Goal: Task Accomplishment & Management: Use online tool/utility

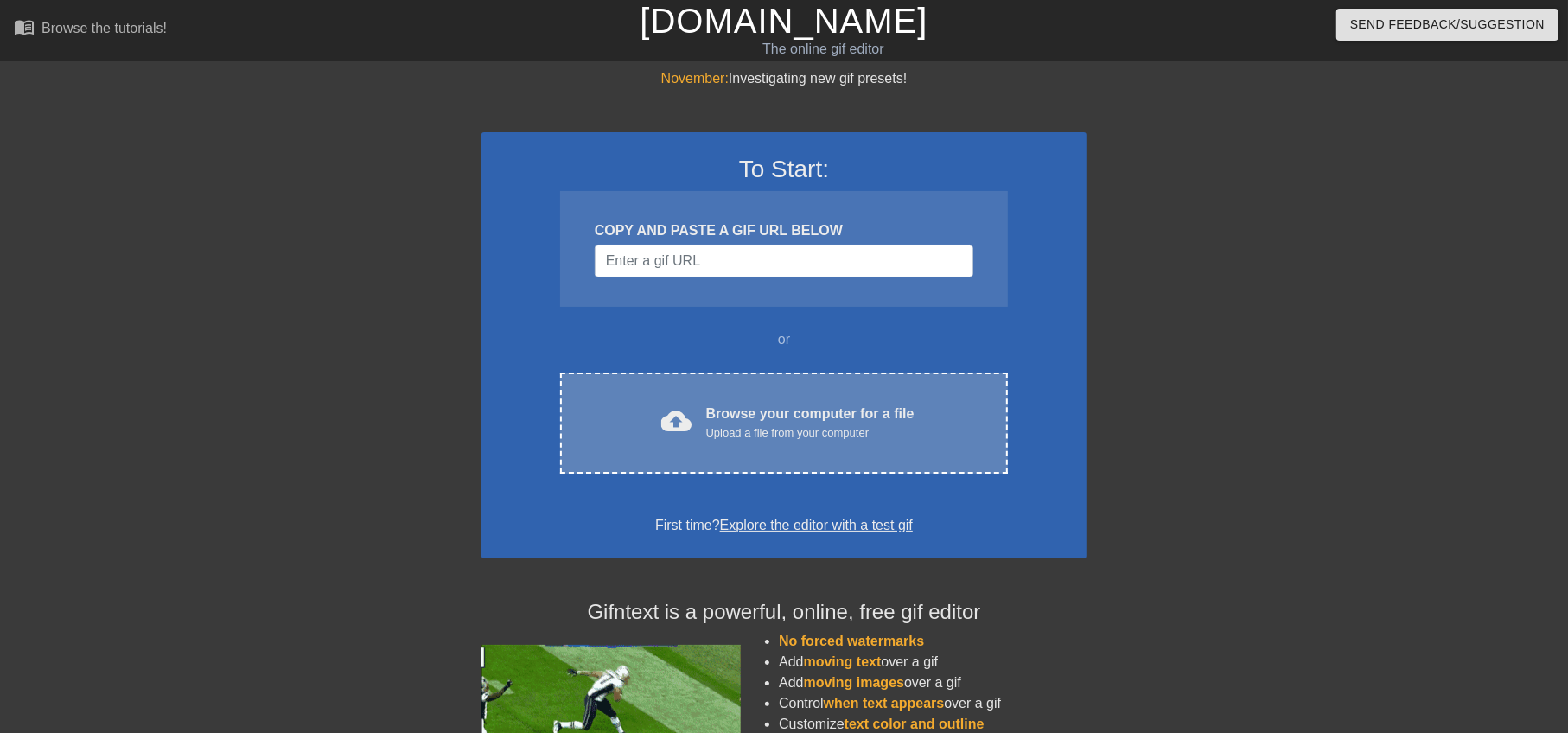
click at [752, 399] on div "cloud_upload Browse your computer for a file Upload a file from your computer C…" at bounding box center [784, 423] width 448 height 101
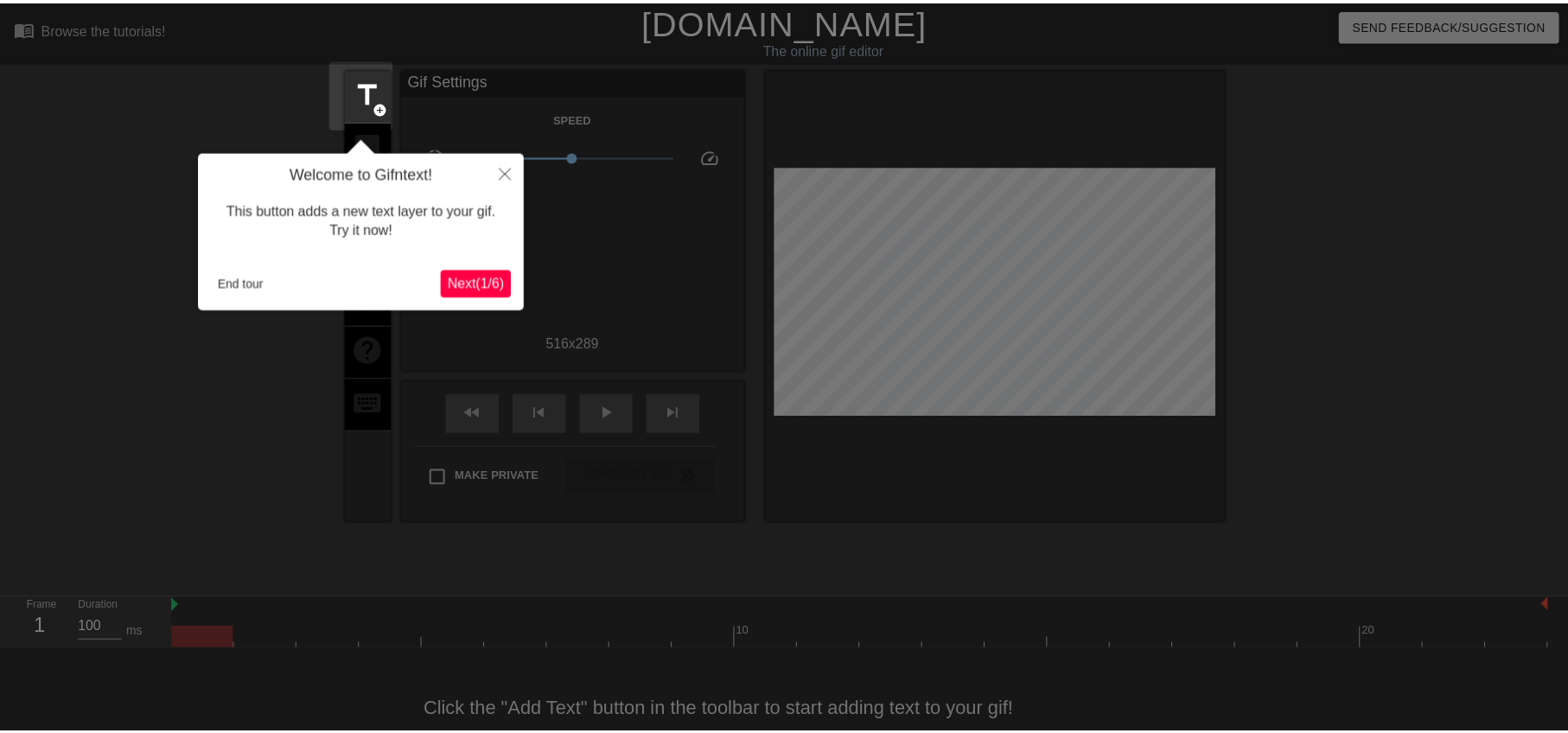
scroll to position [37, 0]
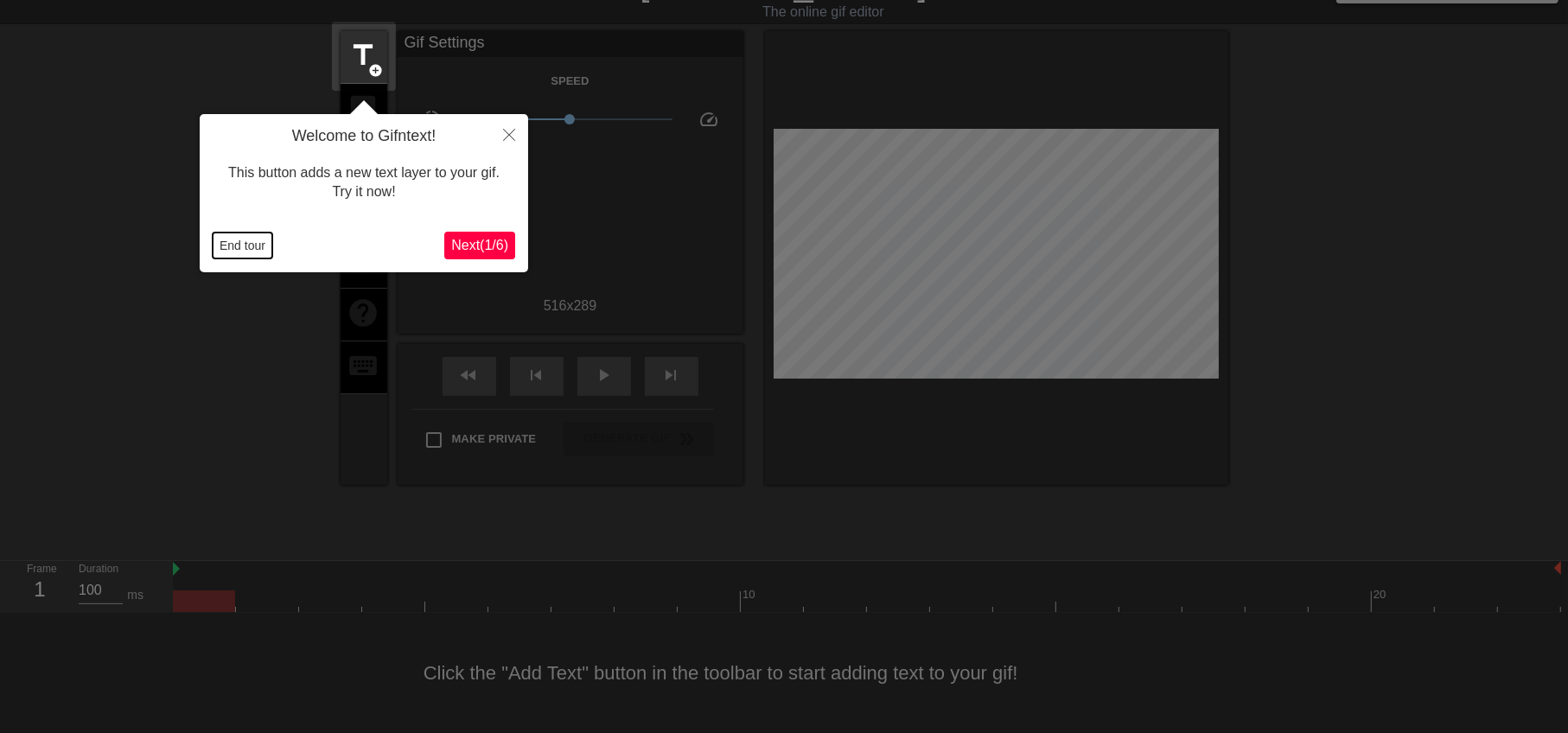
click at [256, 247] on button "End tour" at bounding box center [242, 246] width 60 height 26
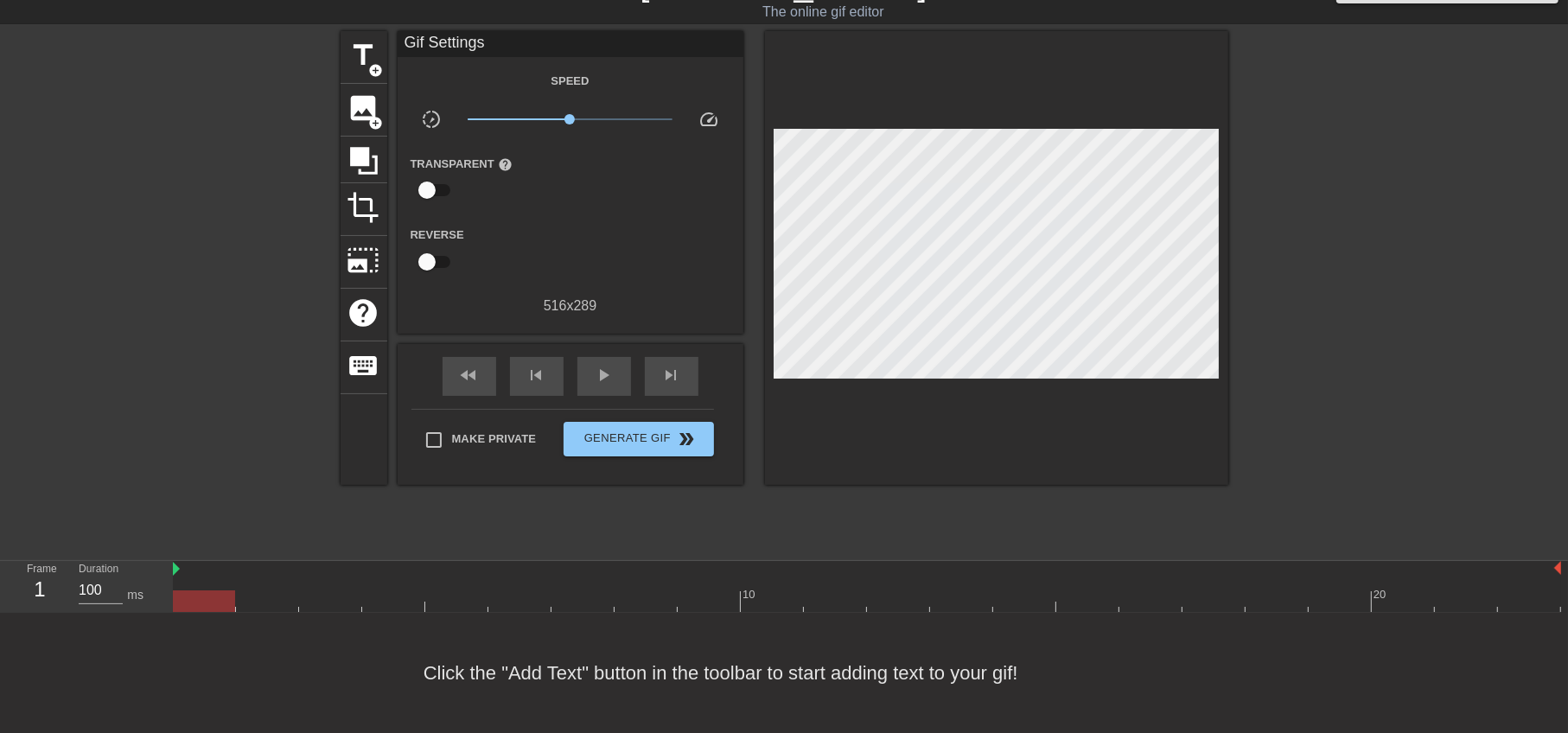
scroll to position [37, 0]
click at [370, 57] on span "title" at bounding box center [363, 55] width 33 height 33
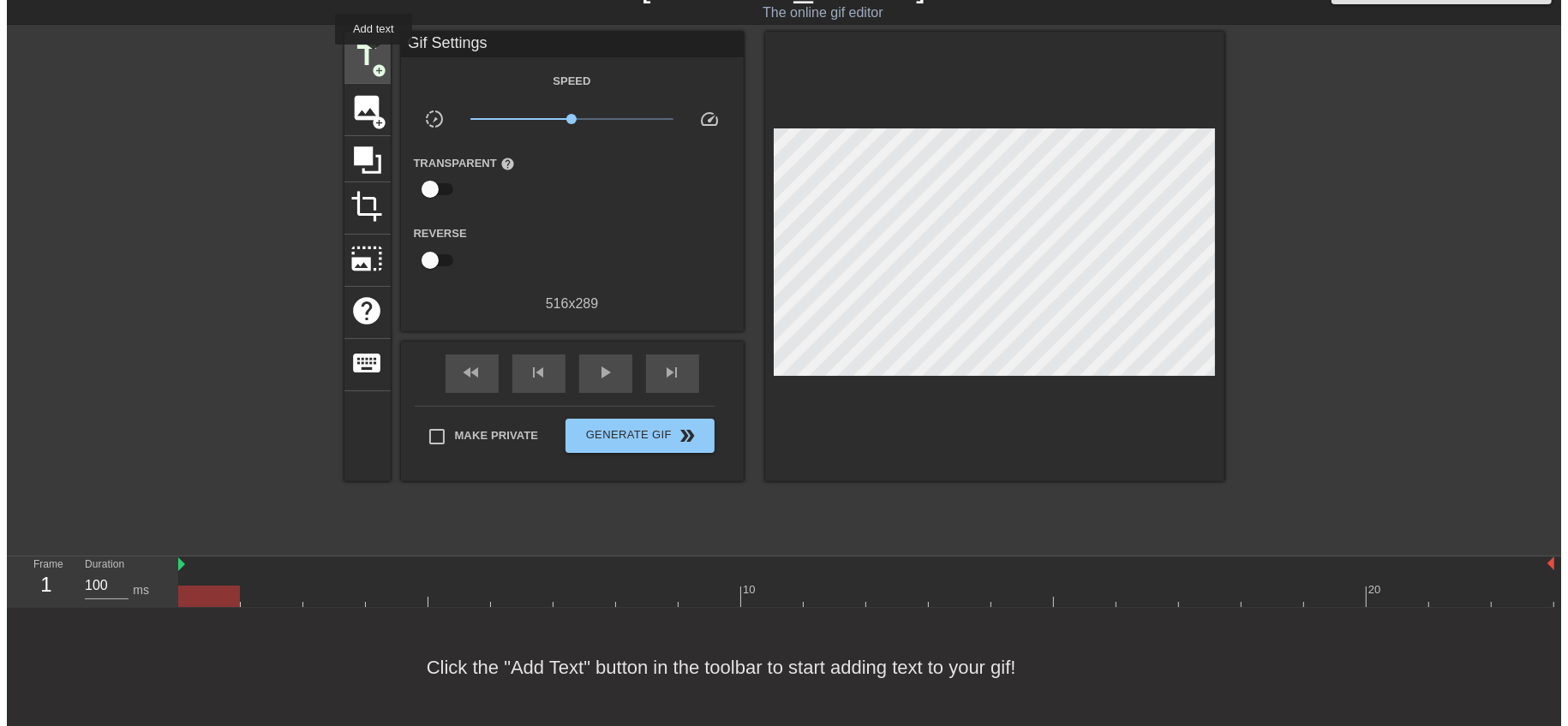
scroll to position [0, 0]
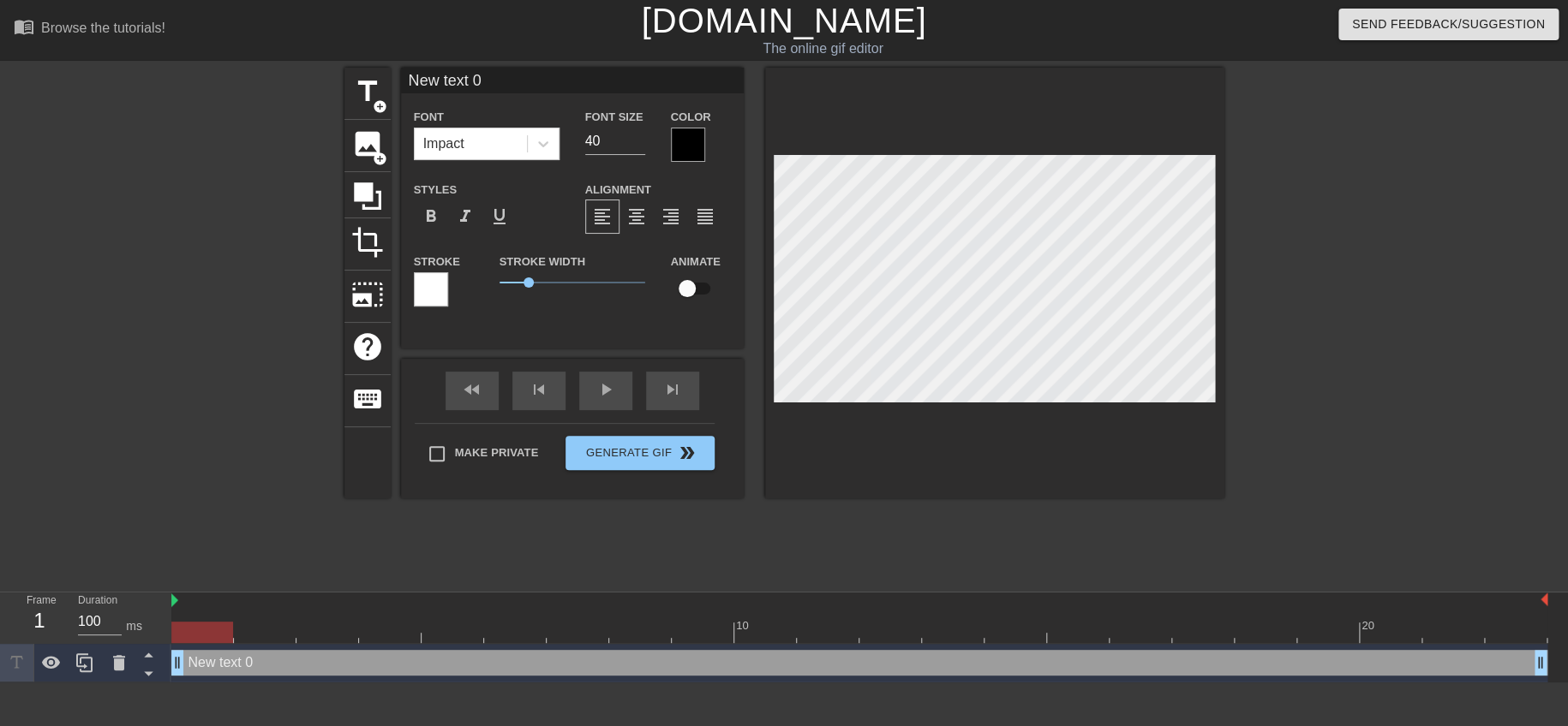
paste textarea "空姐失望了"
type input "空姐失望了 text 0"
type textarea "空姐失望了 text 0"
type input "空姐失望了"
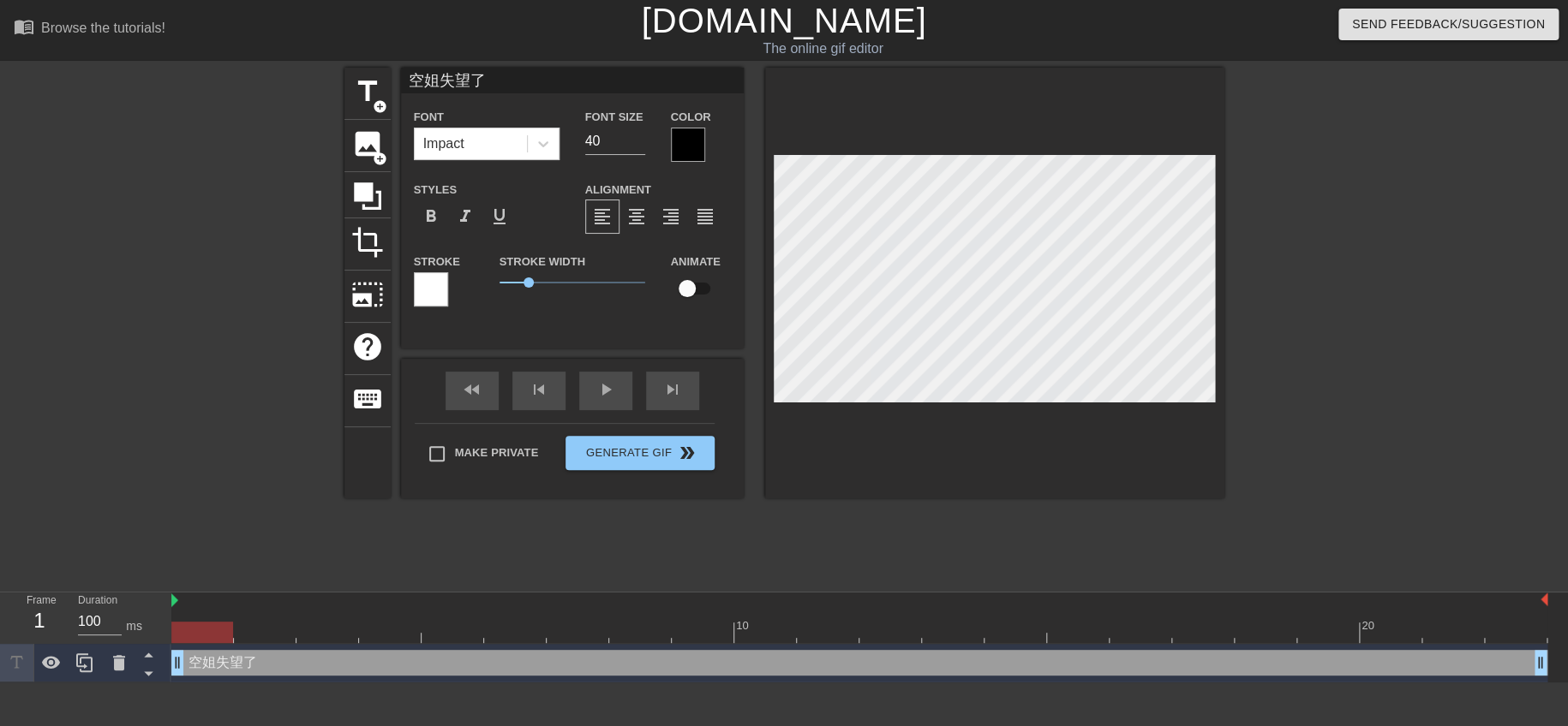
type textarea "空姐失望了"
click at [695, 145] on div at bounding box center [687, 145] width 34 height 34
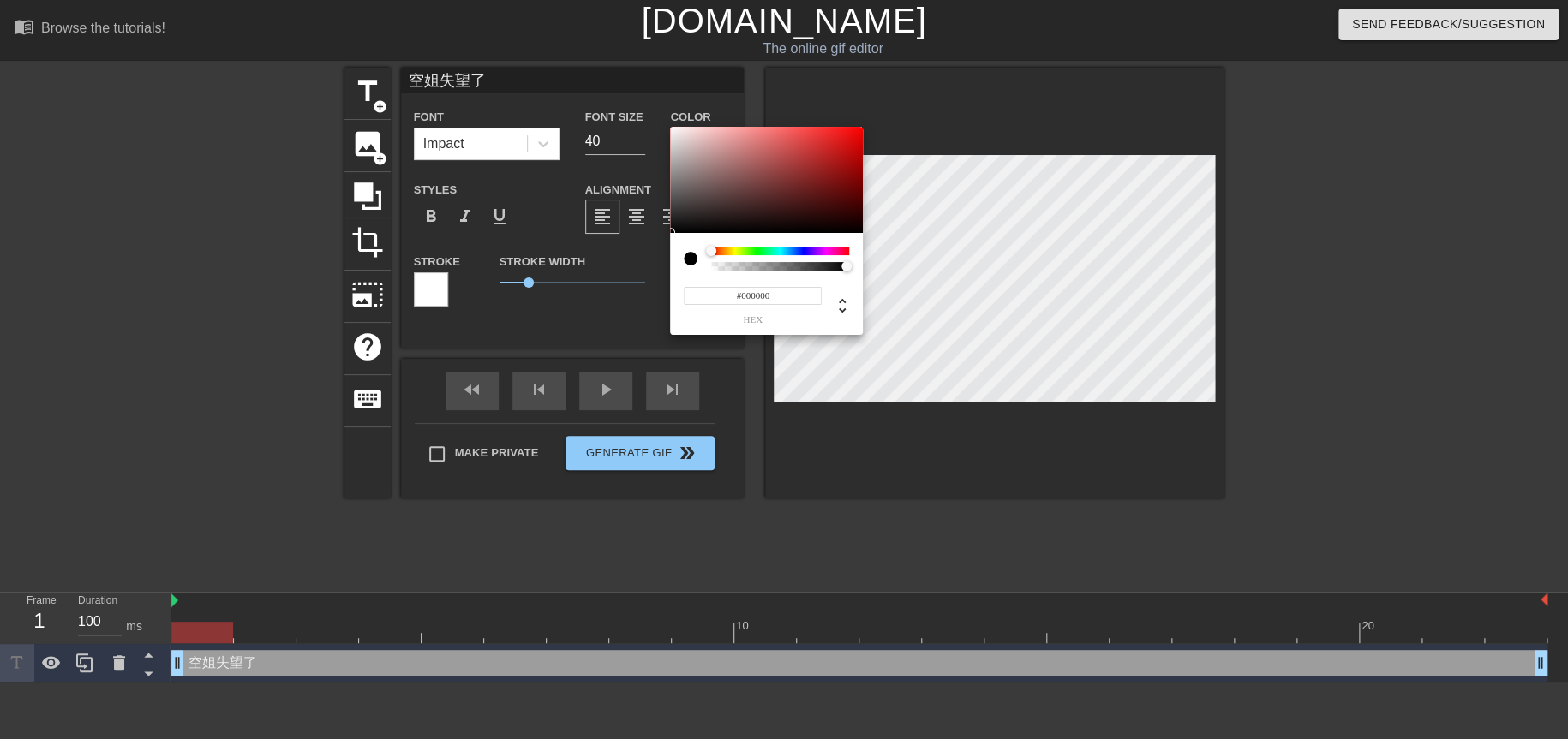
type input "#E30404"
click at [860, 139] on div at bounding box center [766, 180] width 193 height 107
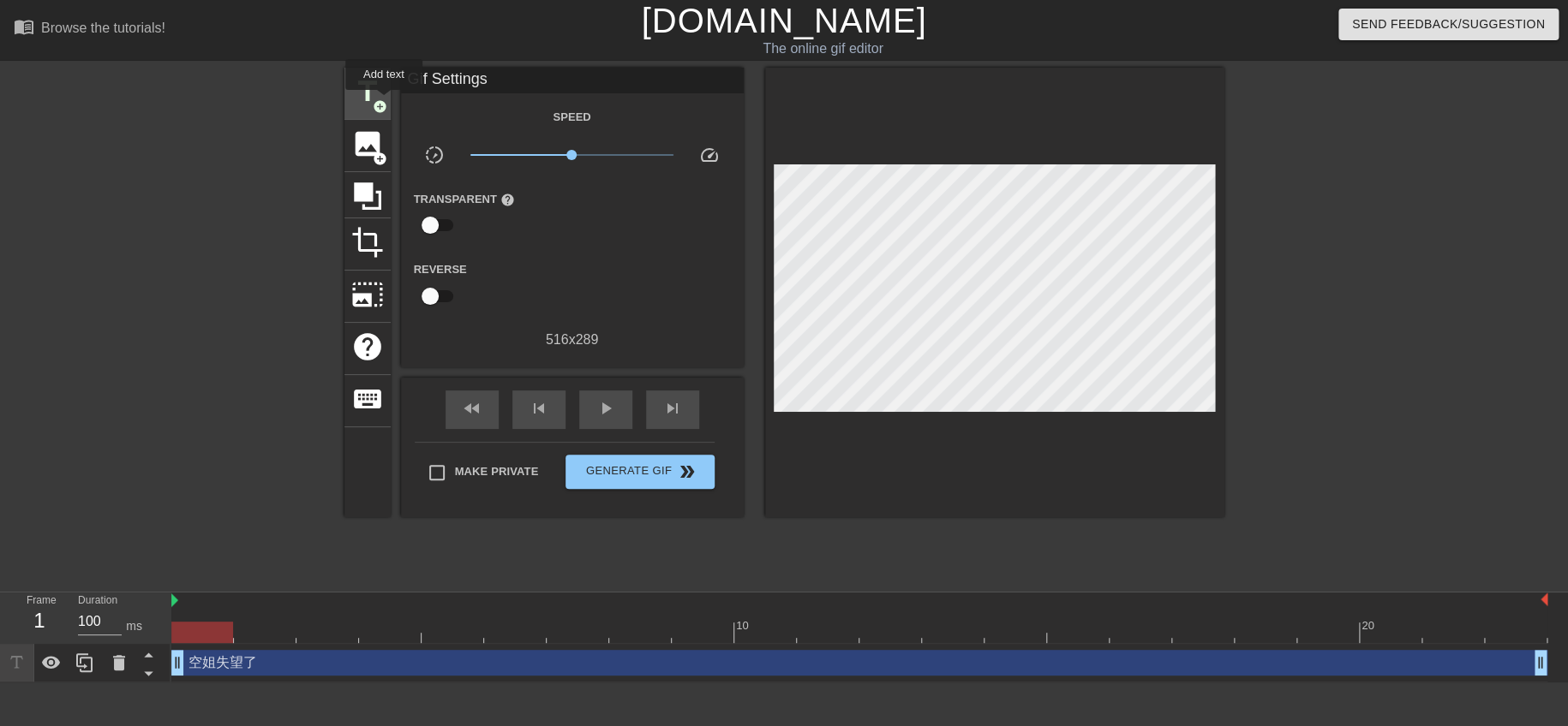
click at [359, 92] on span "title" at bounding box center [367, 91] width 32 height 32
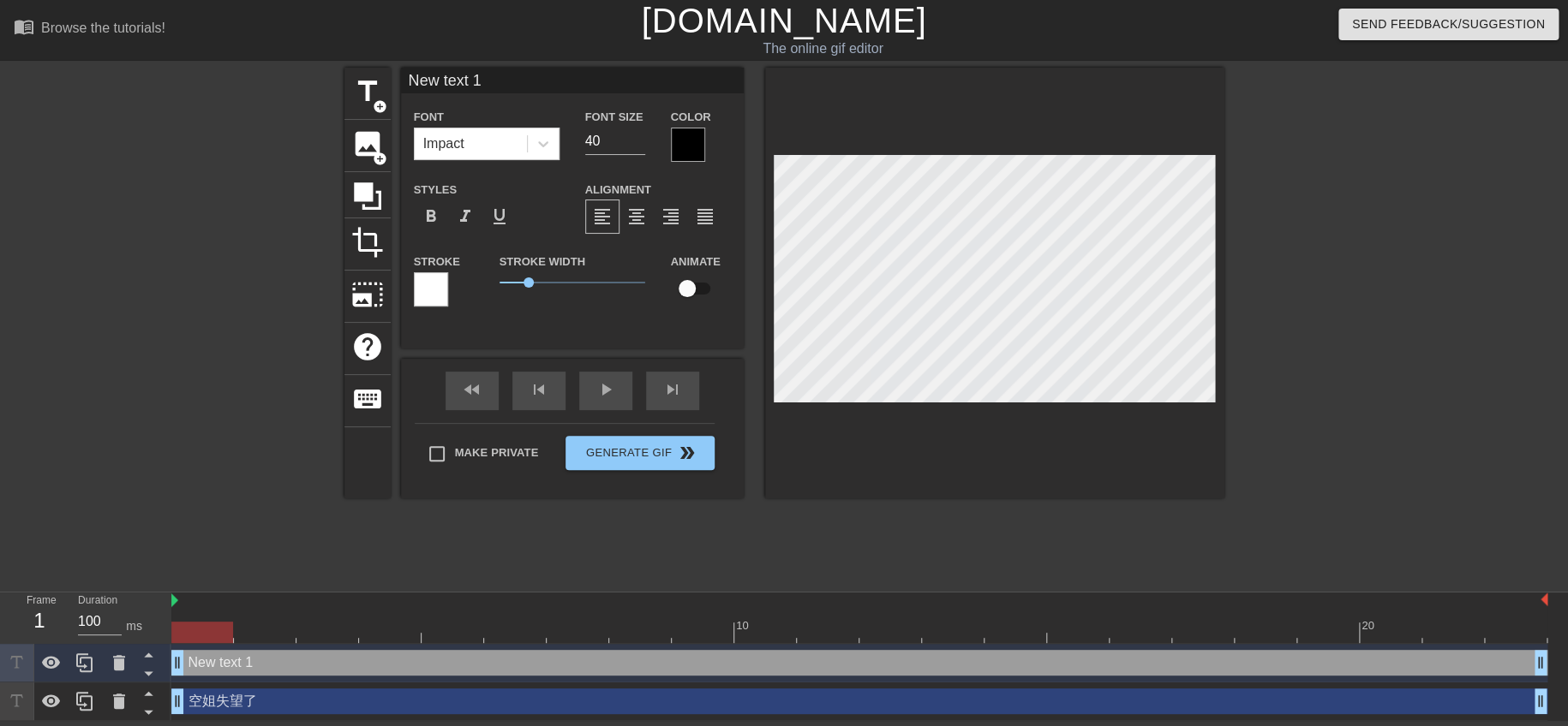
paste textarea "難過 目標還沒到就彈"
type input "難過 目標還沒到就彈 text 1"
type textarea "難過 目標還沒到就彈 text 1"
type input "難過 目標還沒到就彈text 1"
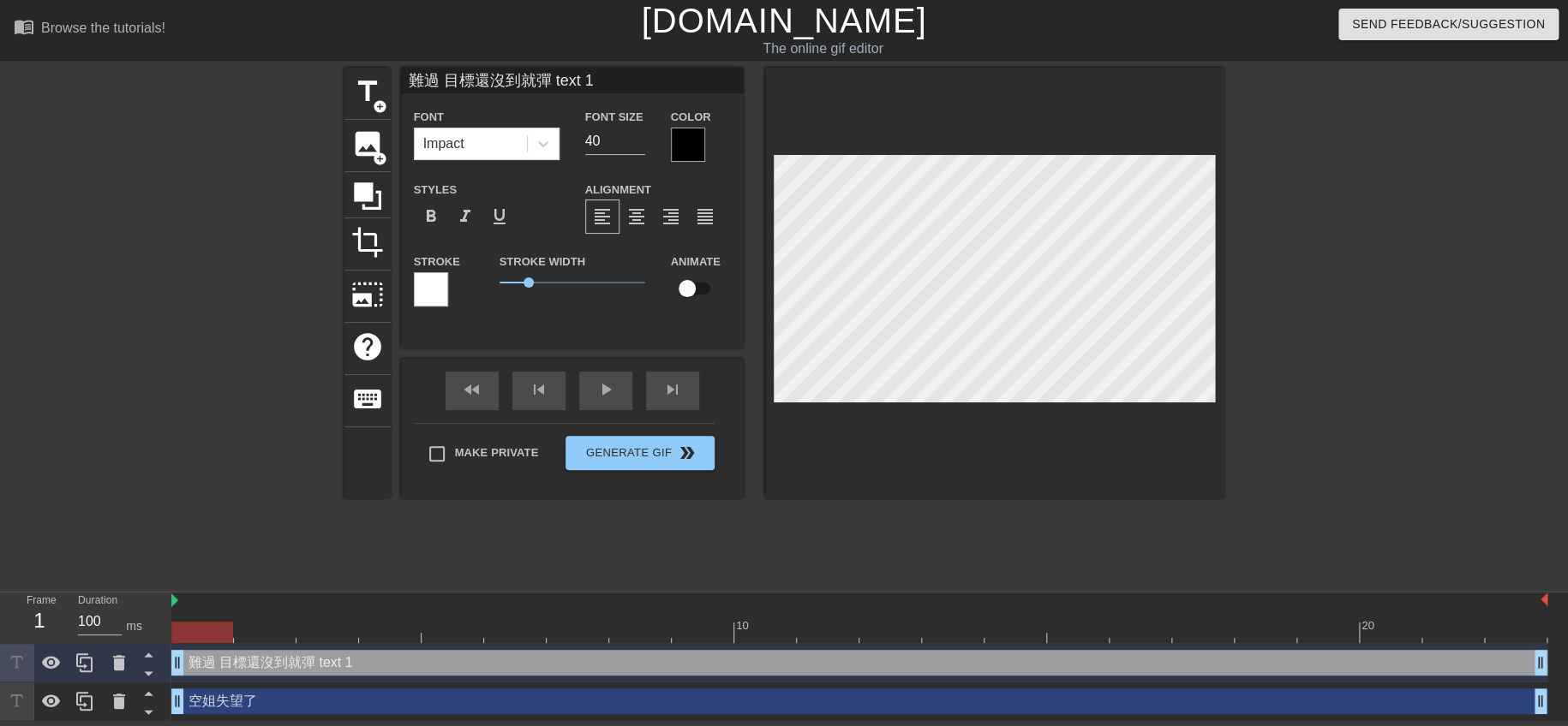
type textarea "難過 目標還沒到就彈text 1"
type input "難過 目標還沒到就彈ext 1"
type textarea "難過 目標還沒到就彈ext 1"
type input "難過 目標還沒到就彈xt 1"
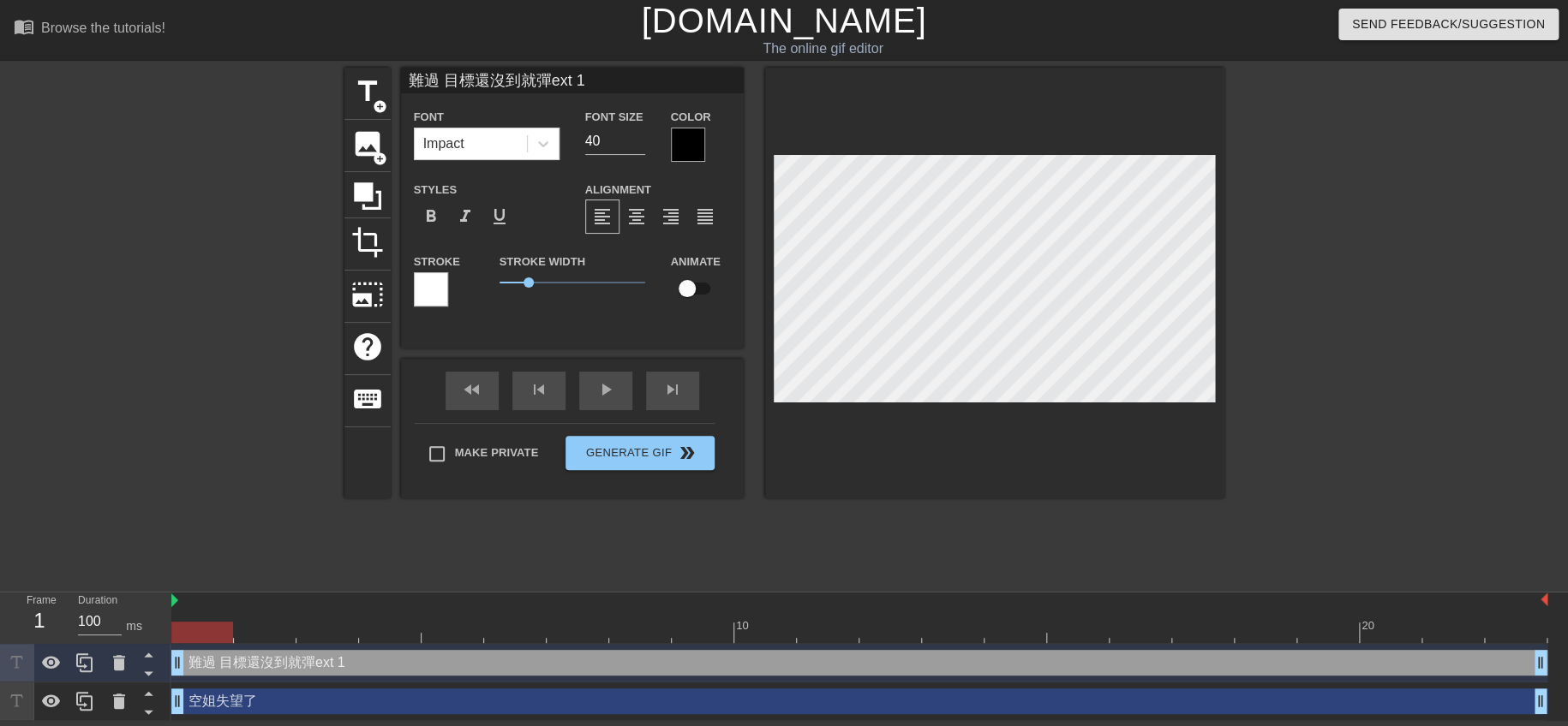
type textarea "難過 目標還沒到就彈xt 1"
type input "難過 目標還沒到就彈t 1"
type textarea "難過 目標還沒到就彈t 1"
type input "難過 目標還沒到就彈 1"
type textarea "難過 目標還沒到就彈 1"
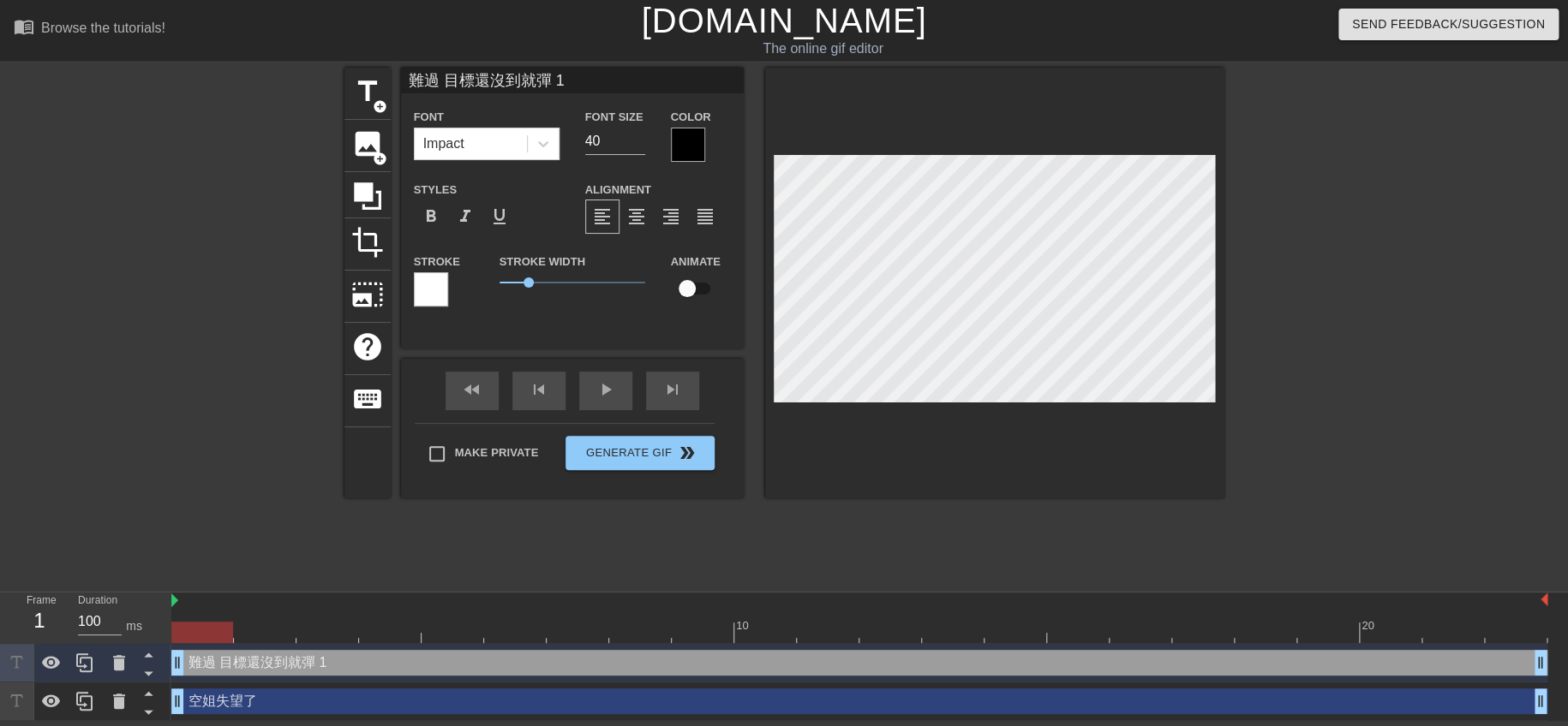
type input "難過 目標還沒到就彈1"
type textarea "難過 目標還沒到就彈1"
type input "難過 目標還沒到就彈"
type textarea "難過 目標還沒到就彈"
click at [681, 130] on div at bounding box center [687, 145] width 34 height 34
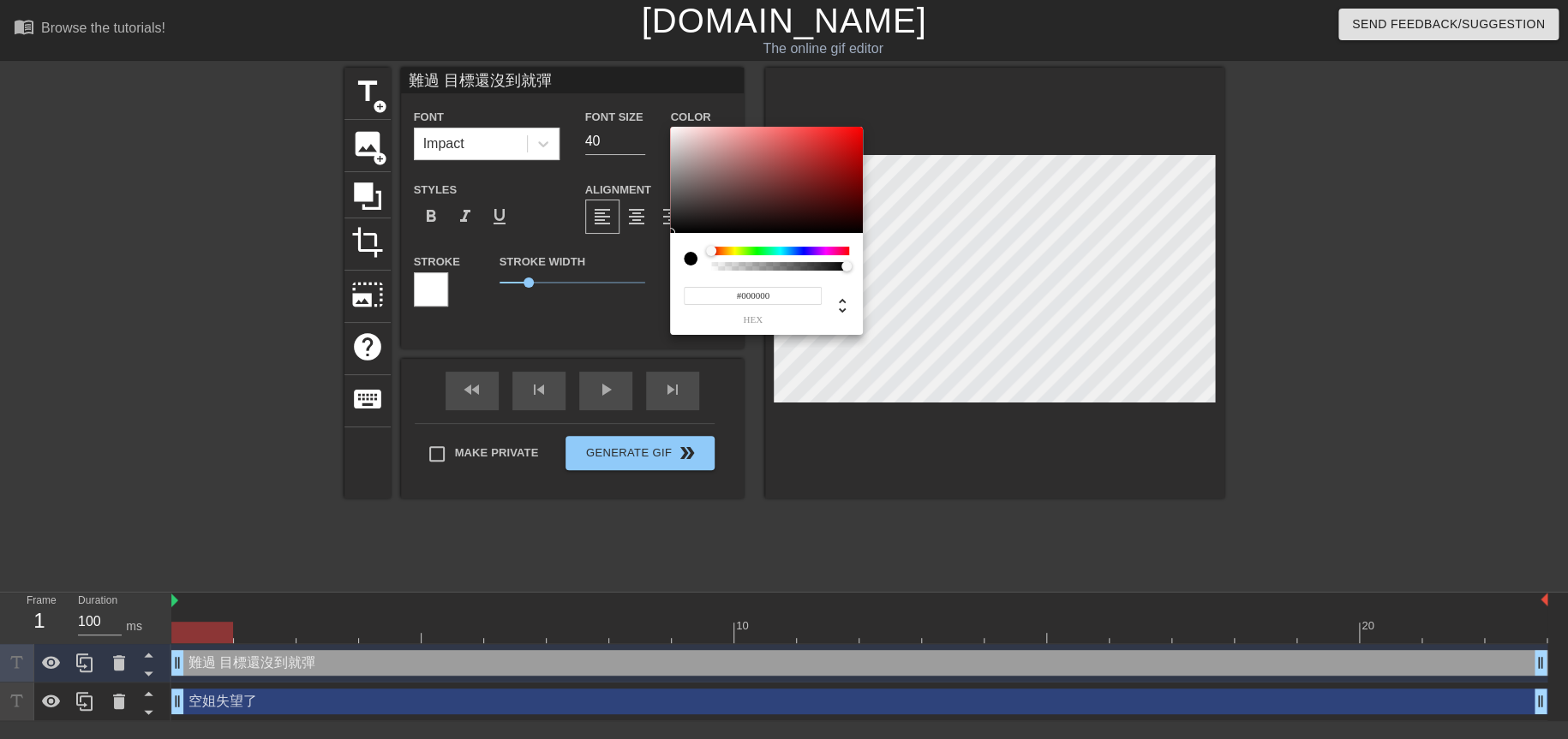
type input "#ED0B0B"
click at [854, 134] on div at bounding box center [766, 180] width 193 height 107
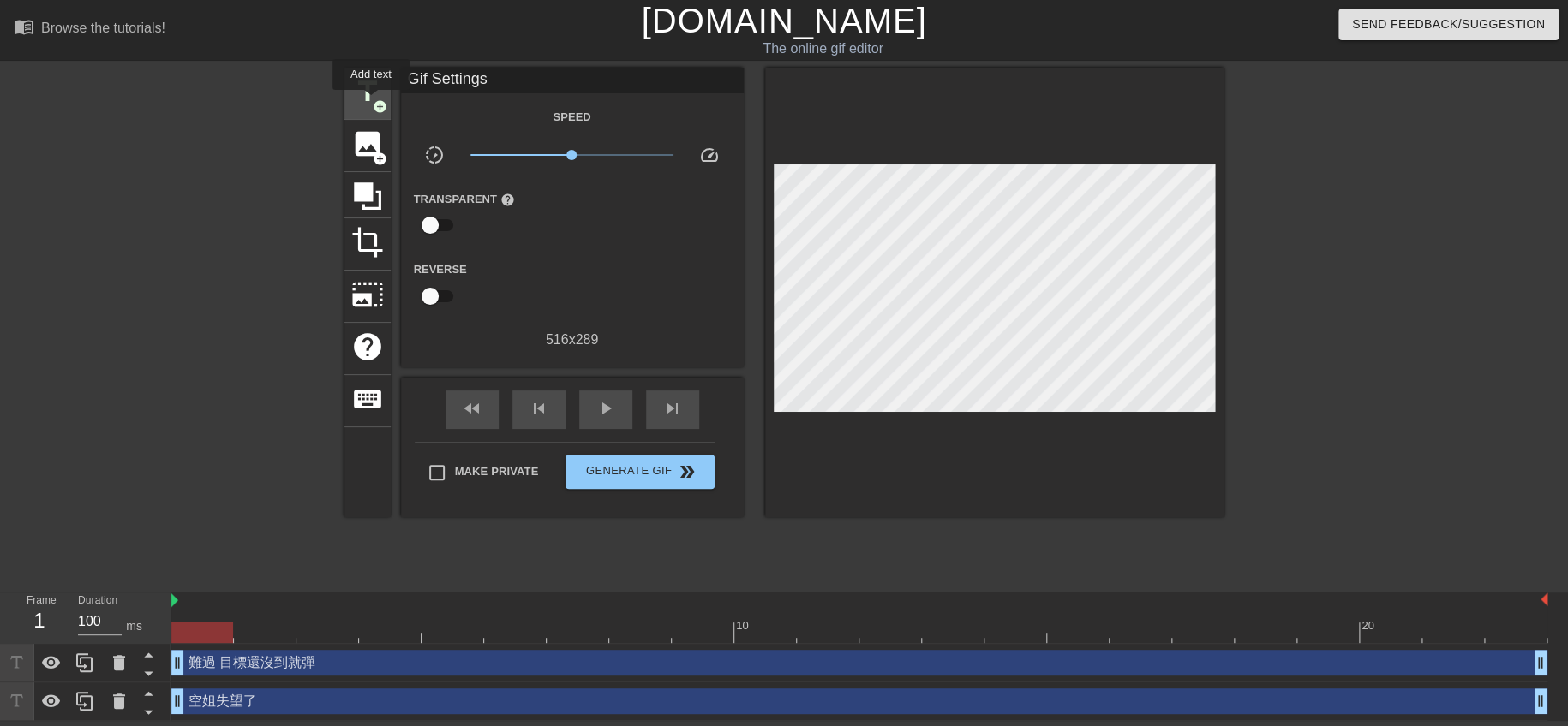
click at [371, 102] on span "title" at bounding box center [367, 91] width 32 height 32
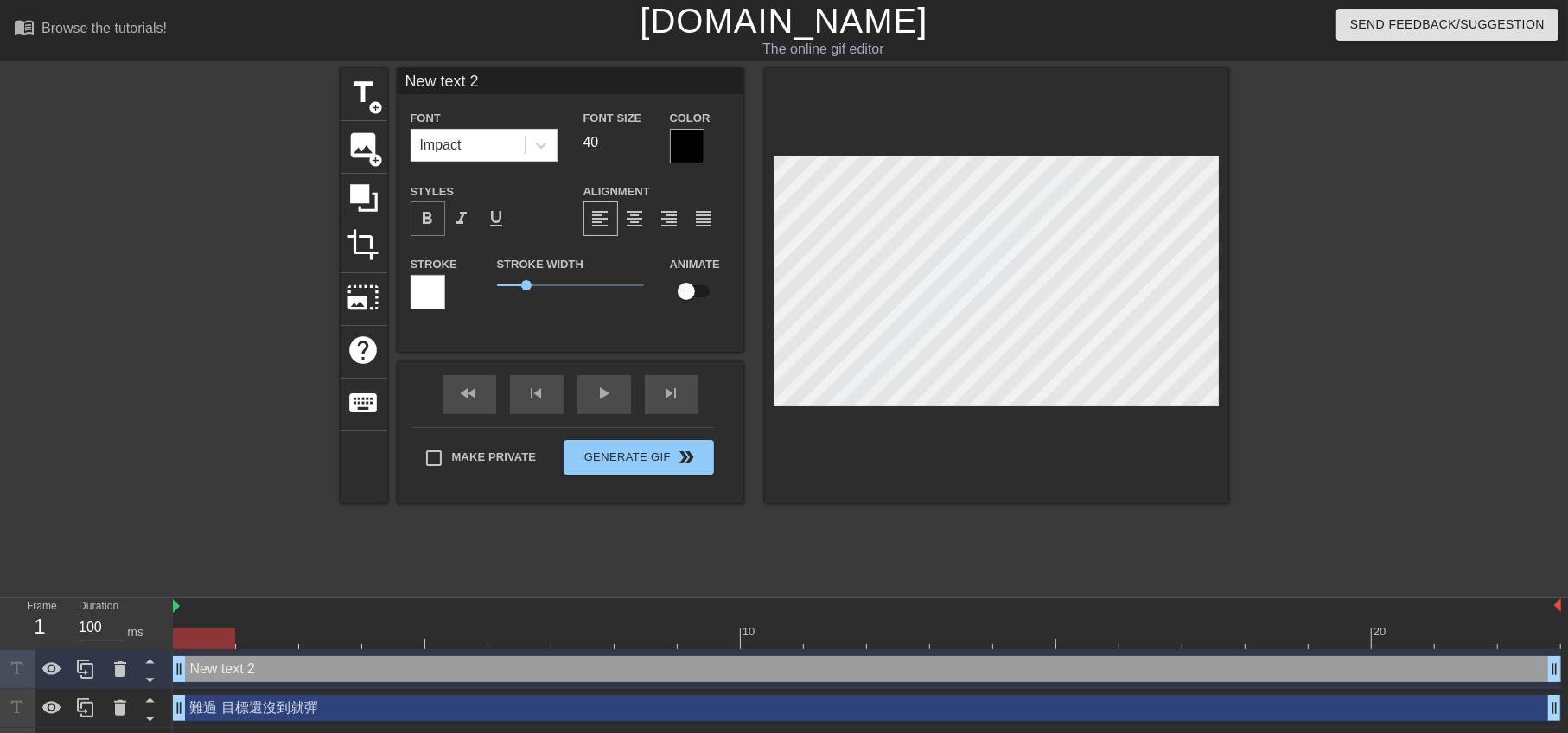
click at [424, 217] on span "format_bold" at bounding box center [428, 219] width 21 height 21
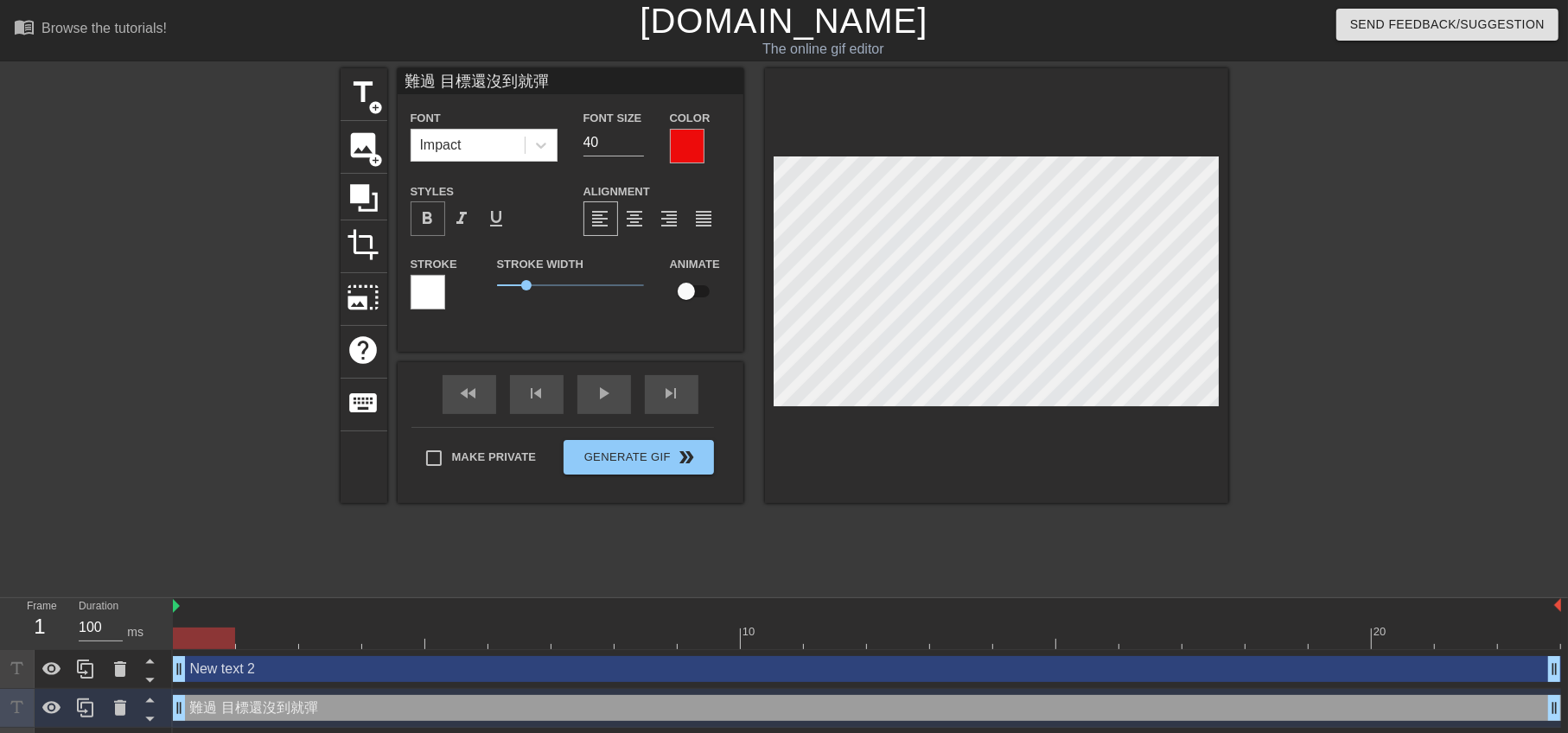
click at [424, 224] on span "format_bold" at bounding box center [428, 219] width 21 height 21
type input "New text 2"
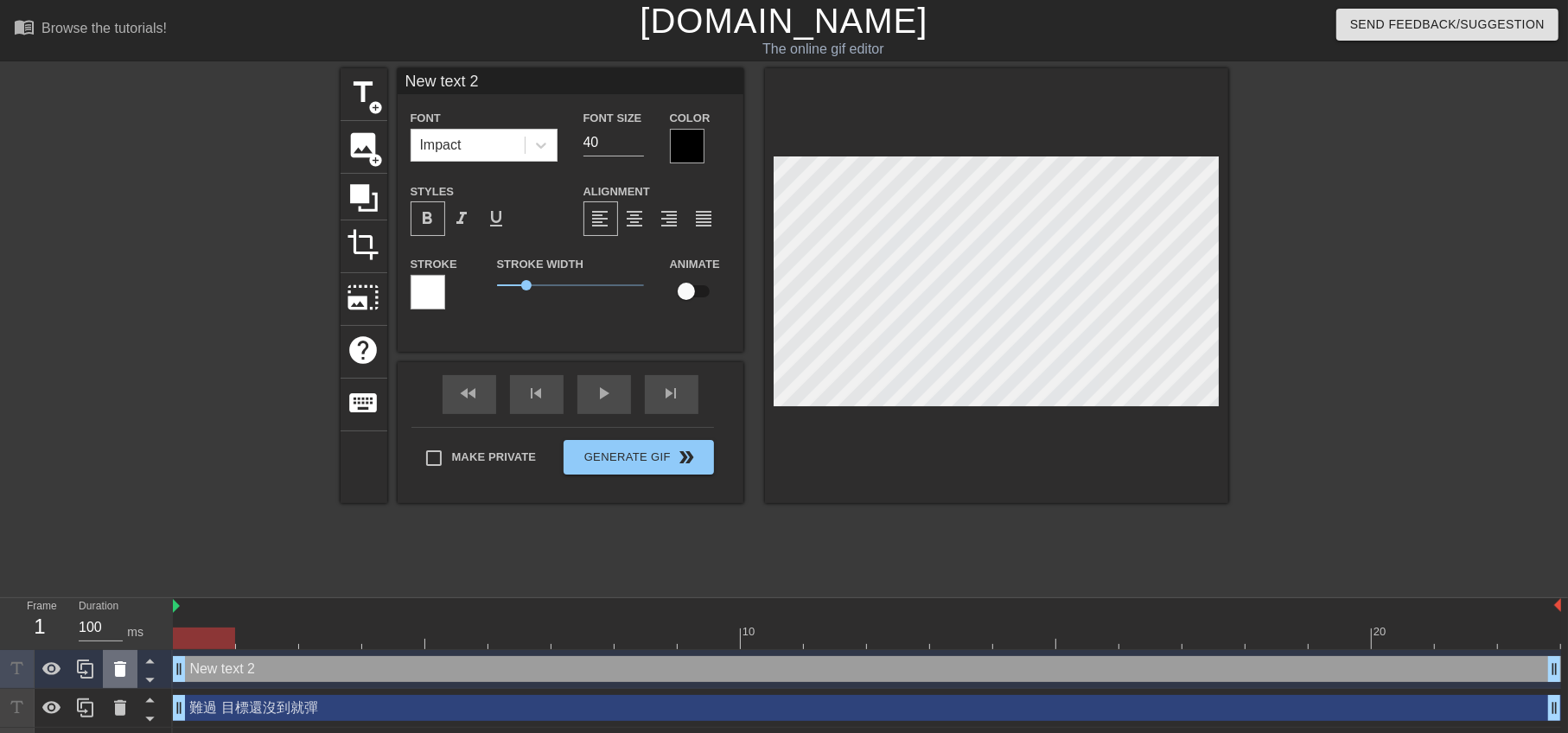
click at [125, 676] on icon at bounding box center [120, 669] width 21 height 21
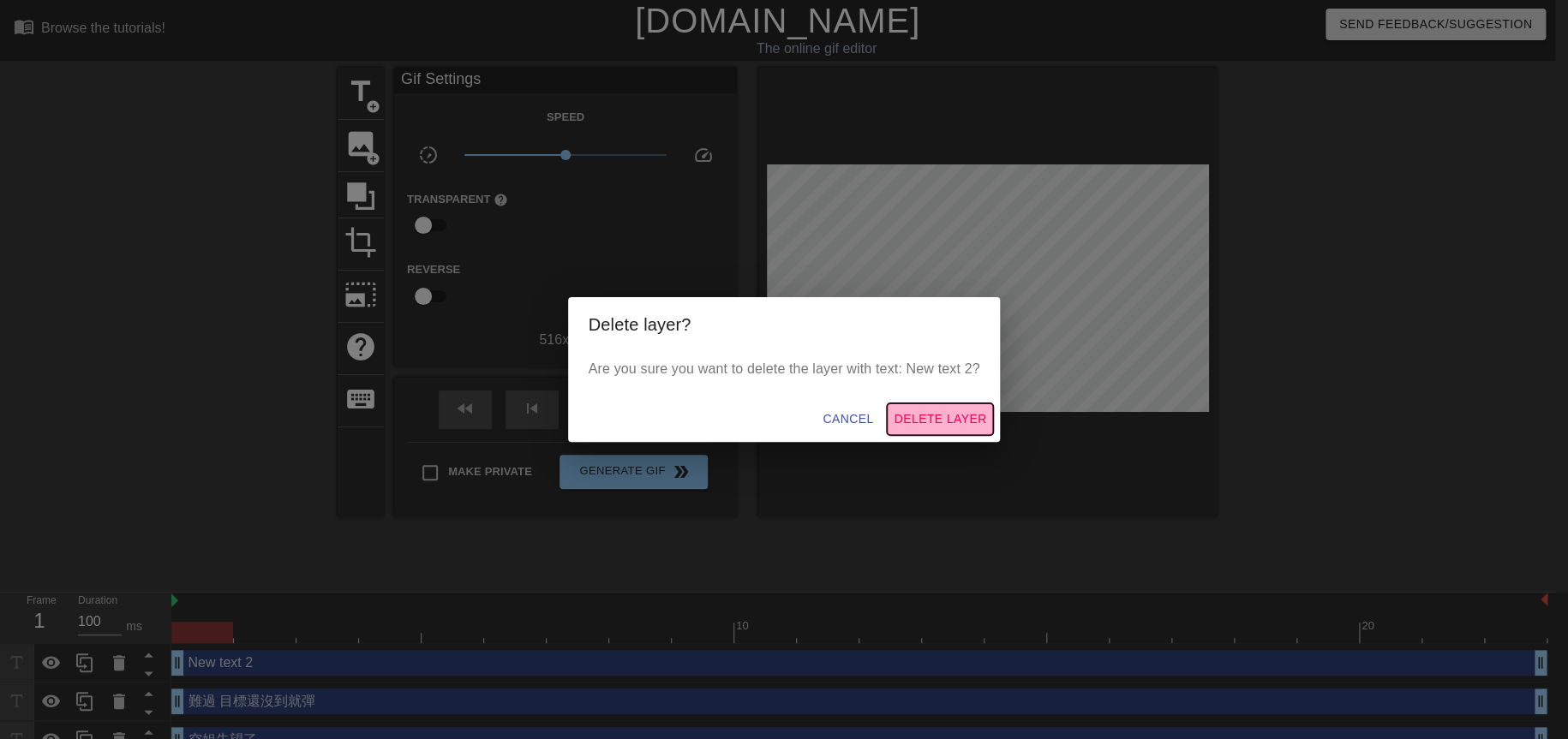
click at [967, 413] on span "Delete Layer" at bounding box center [940, 419] width 93 height 21
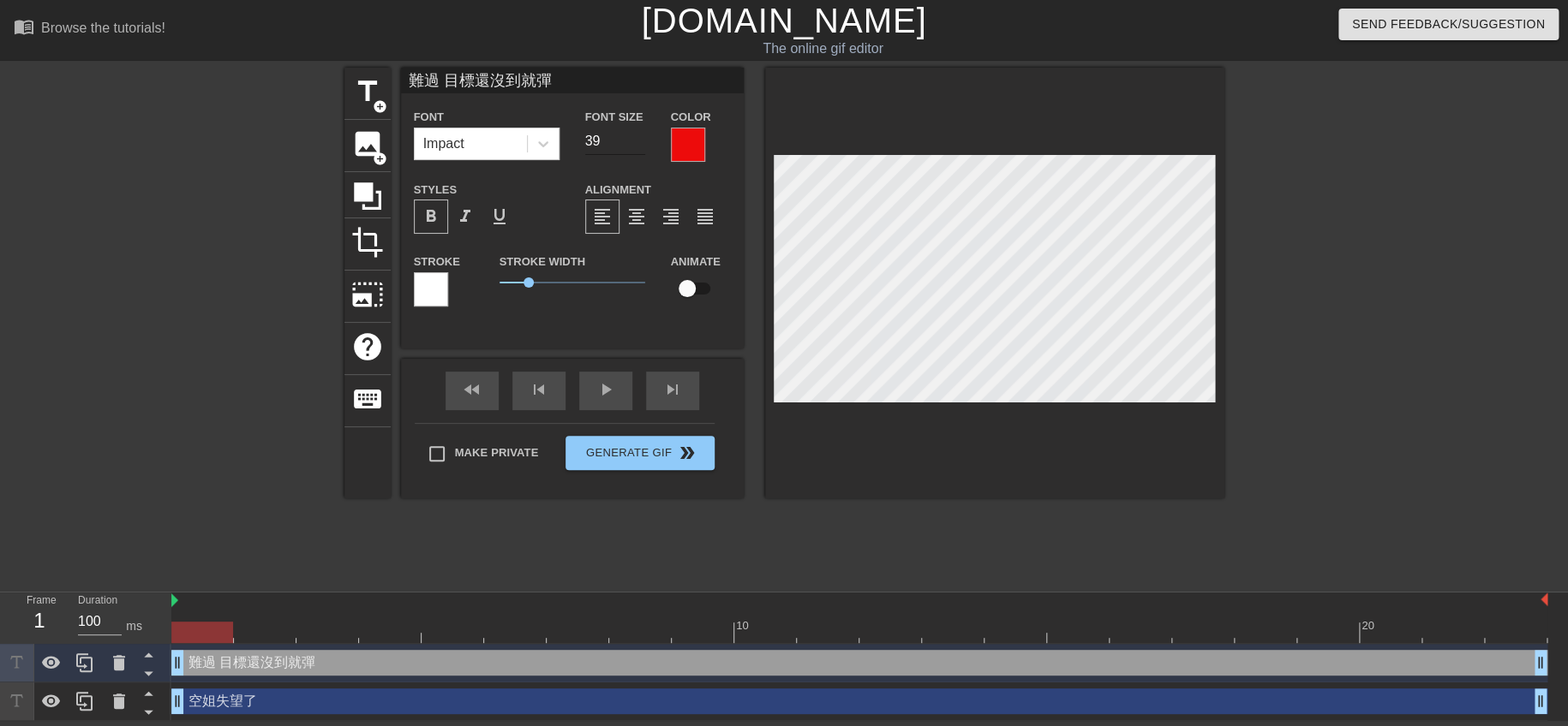
click at [640, 146] on input "39" at bounding box center [615, 142] width 60 height 28
click at [640, 146] on input "38" at bounding box center [615, 142] width 60 height 28
click at [640, 146] on input "37" at bounding box center [615, 142] width 60 height 28
click at [640, 146] on input "36" at bounding box center [615, 142] width 60 height 28
click at [640, 146] on input "35" at bounding box center [615, 142] width 60 height 28
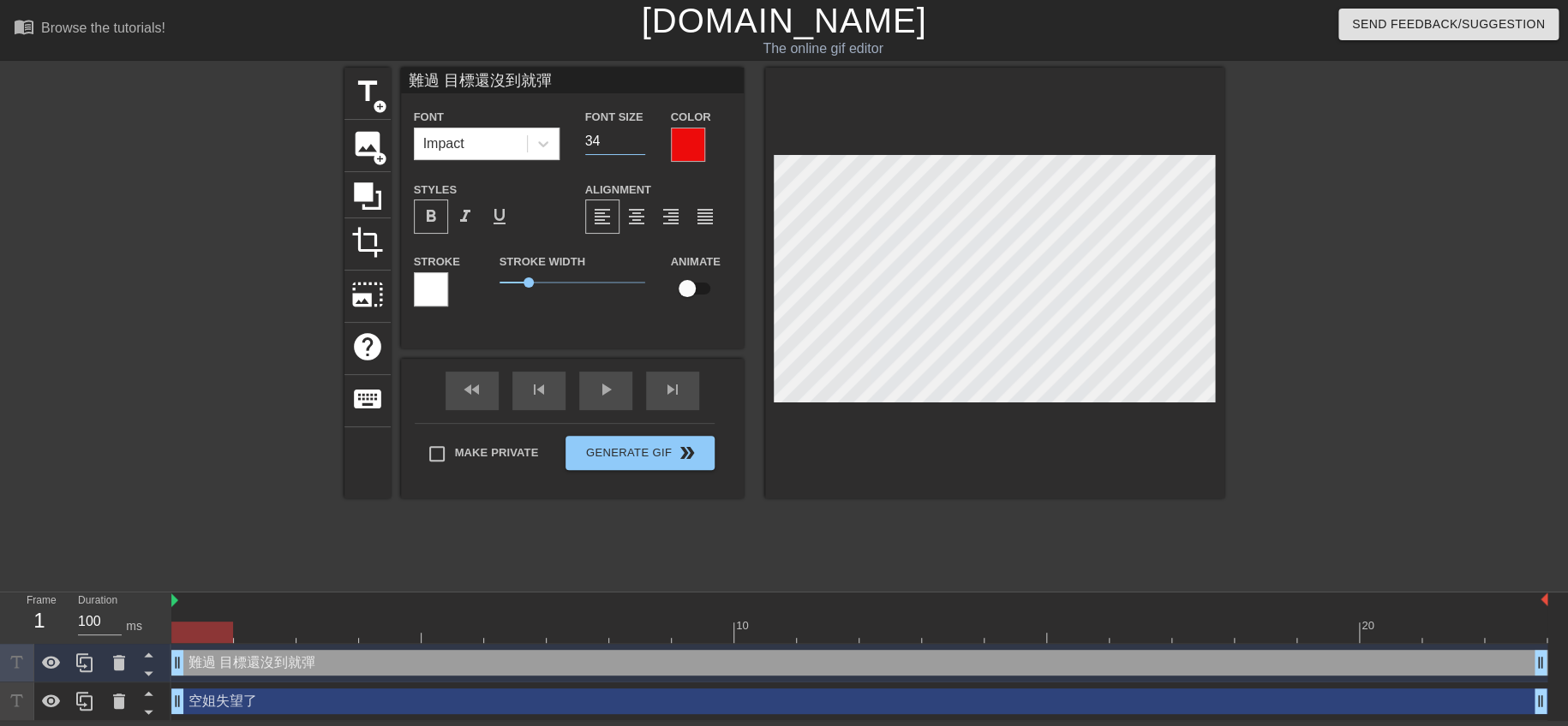
type input "34"
click at [640, 146] on input "34" at bounding box center [615, 142] width 60 height 28
type input "空姐失望了"
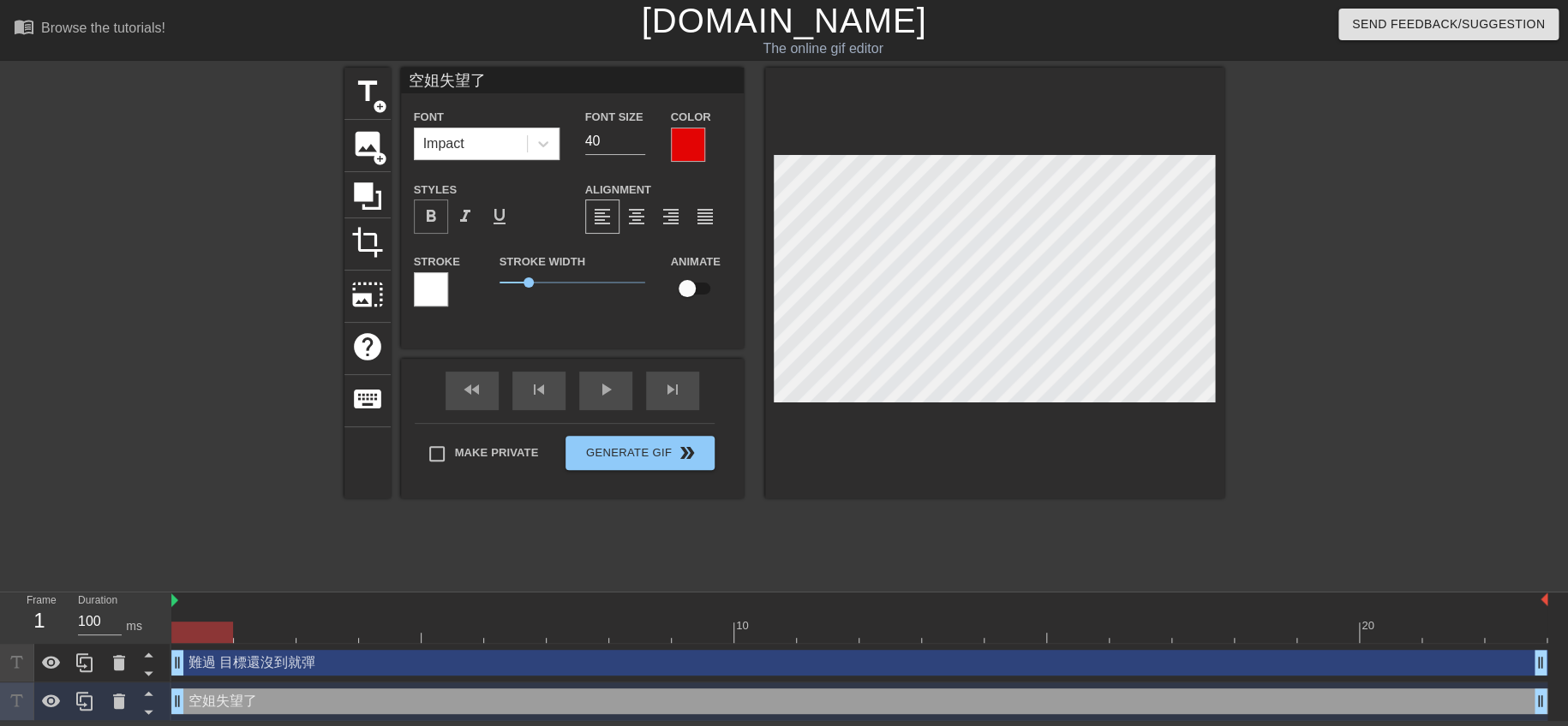
click at [432, 212] on span "format_bold" at bounding box center [431, 217] width 20 height 20
click at [639, 138] on input "41" at bounding box center [615, 142] width 60 height 28
click at [639, 138] on input "42" at bounding box center [615, 142] width 60 height 28
click at [639, 138] on input "43" at bounding box center [615, 142] width 60 height 28
click at [636, 141] on input "42" at bounding box center [615, 142] width 60 height 28
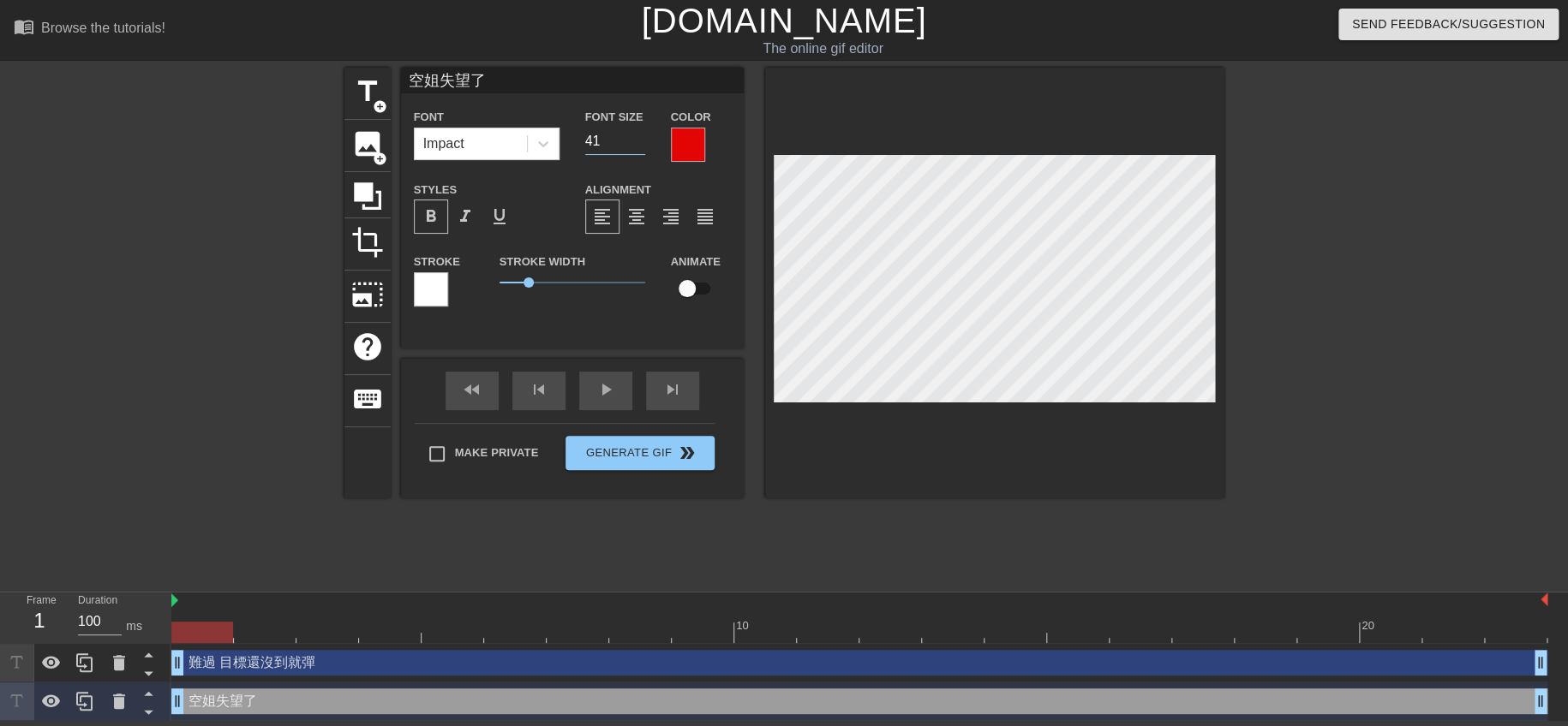
click at [636, 141] on input "41" at bounding box center [615, 142] width 60 height 28
click at [636, 141] on input "40" at bounding box center [615, 142] width 60 height 28
click at [636, 141] on input "39" at bounding box center [615, 142] width 60 height 28
click at [636, 141] on input "38" at bounding box center [615, 142] width 60 height 28
click at [636, 141] on input "37" at bounding box center [615, 142] width 60 height 28
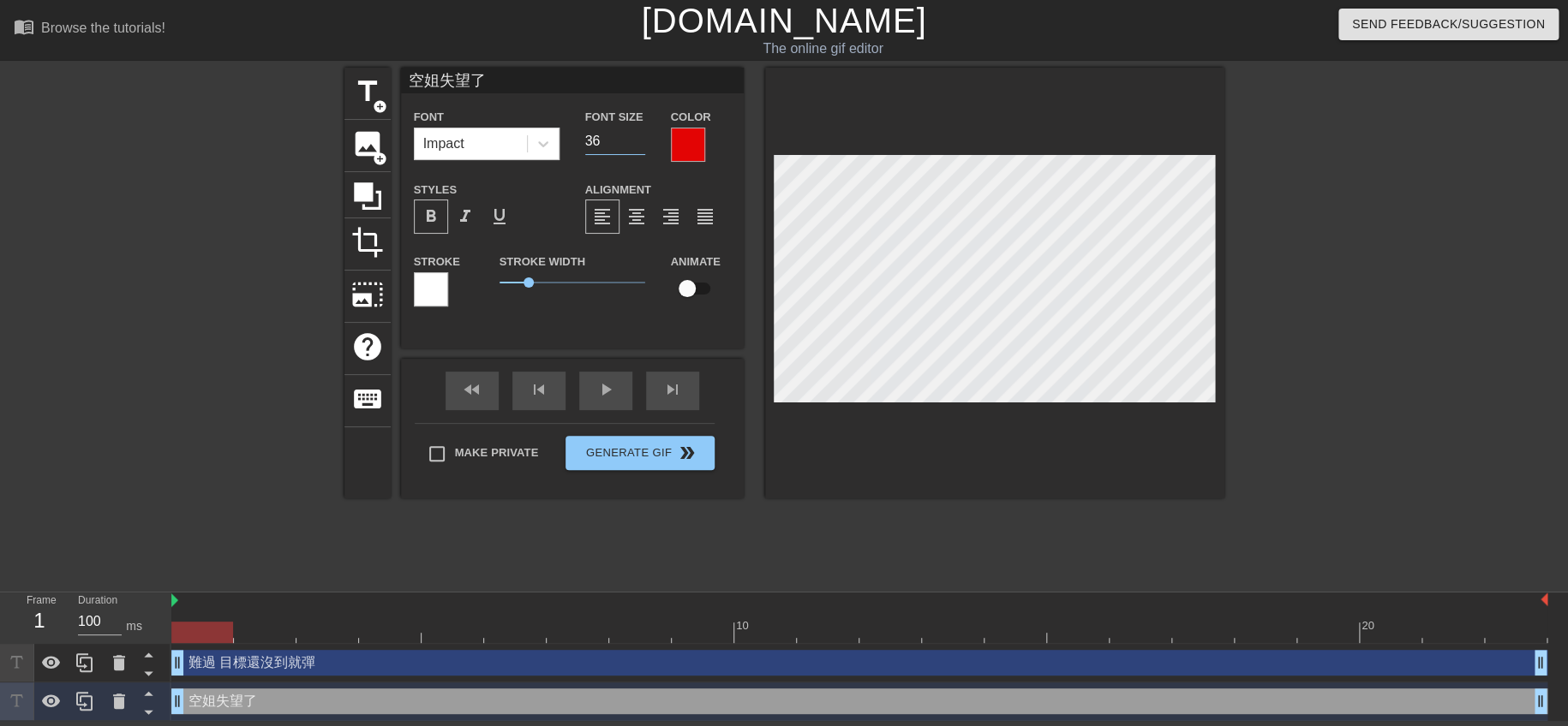
type input "36"
click at [636, 141] on input "36" at bounding box center [615, 142] width 60 height 28
type input "難過 目標還沒到就彈"
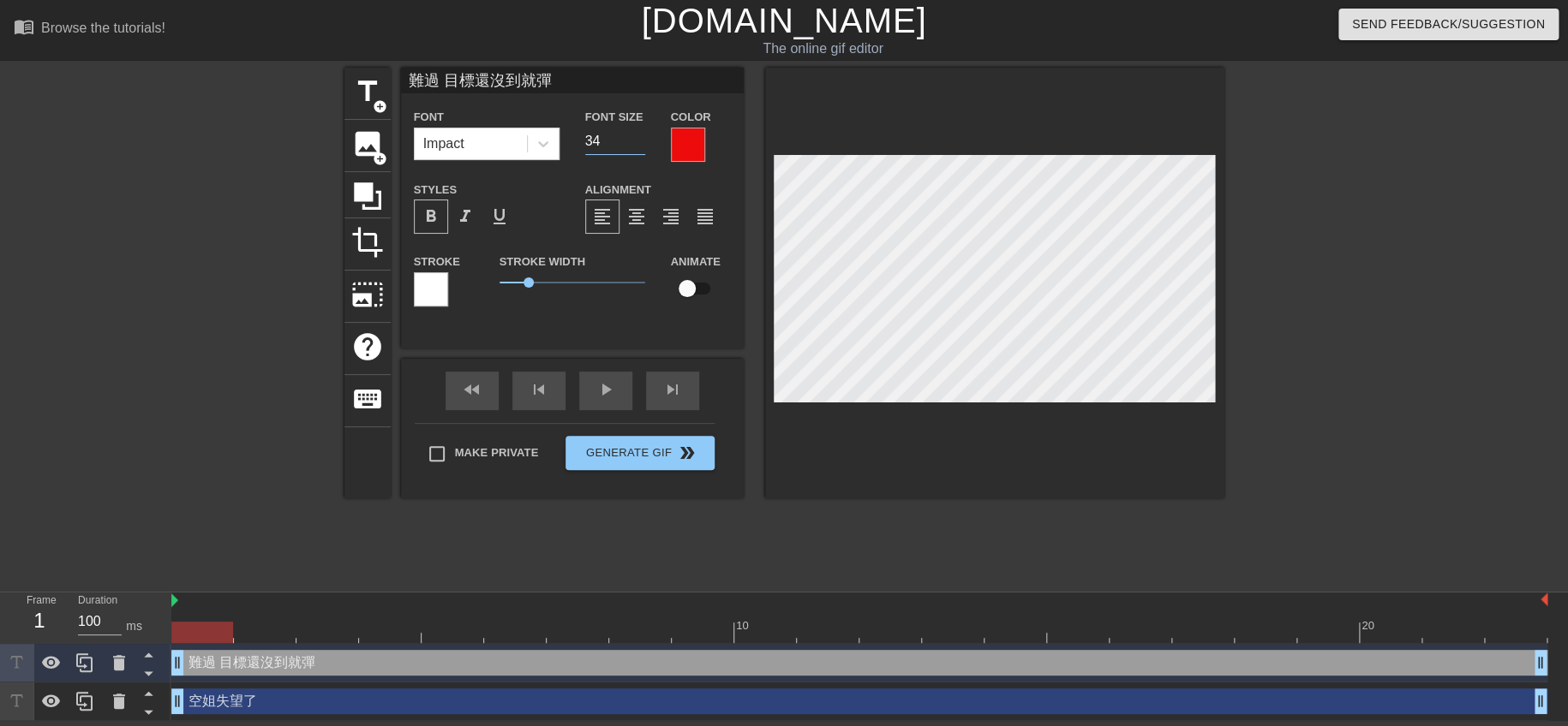
click at [638, 130] on input "34" at bounding box center [615, 142] width 60 height 28
click at [636, 133] on input "35" at bounding box center [615, 142] width 60 height 28
click at [636, 133] on input "36" at bounding box center [615, 142] width 60 height 28
type input "37"
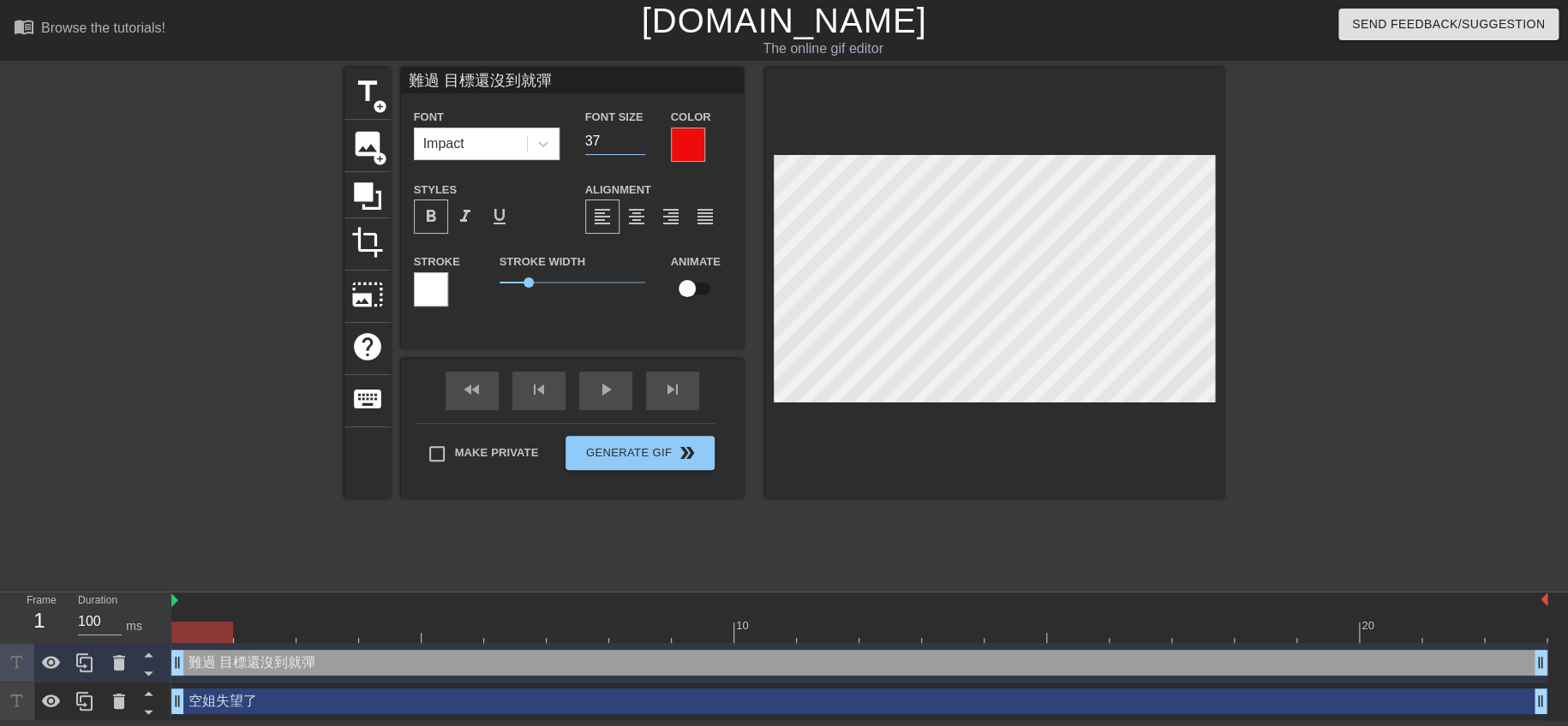
click at [636, 133] on input "37" at bounding box center [615, 142] width 60 height 28
click at [906, 496] on div at bounding box center [994, 283] width 459 height 431
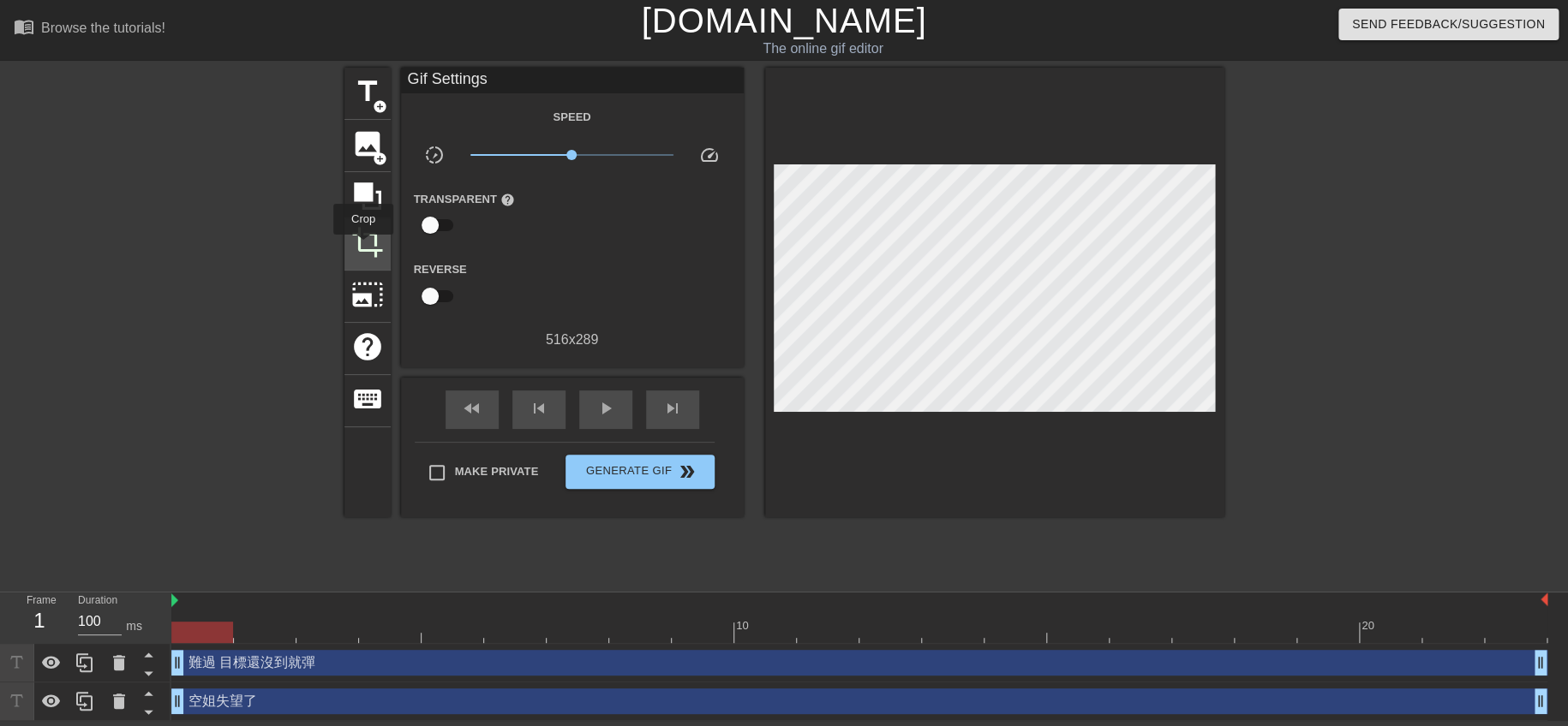
click at [363, 247] on span "crop" at bounding box center [367, 242] width 32 height 32
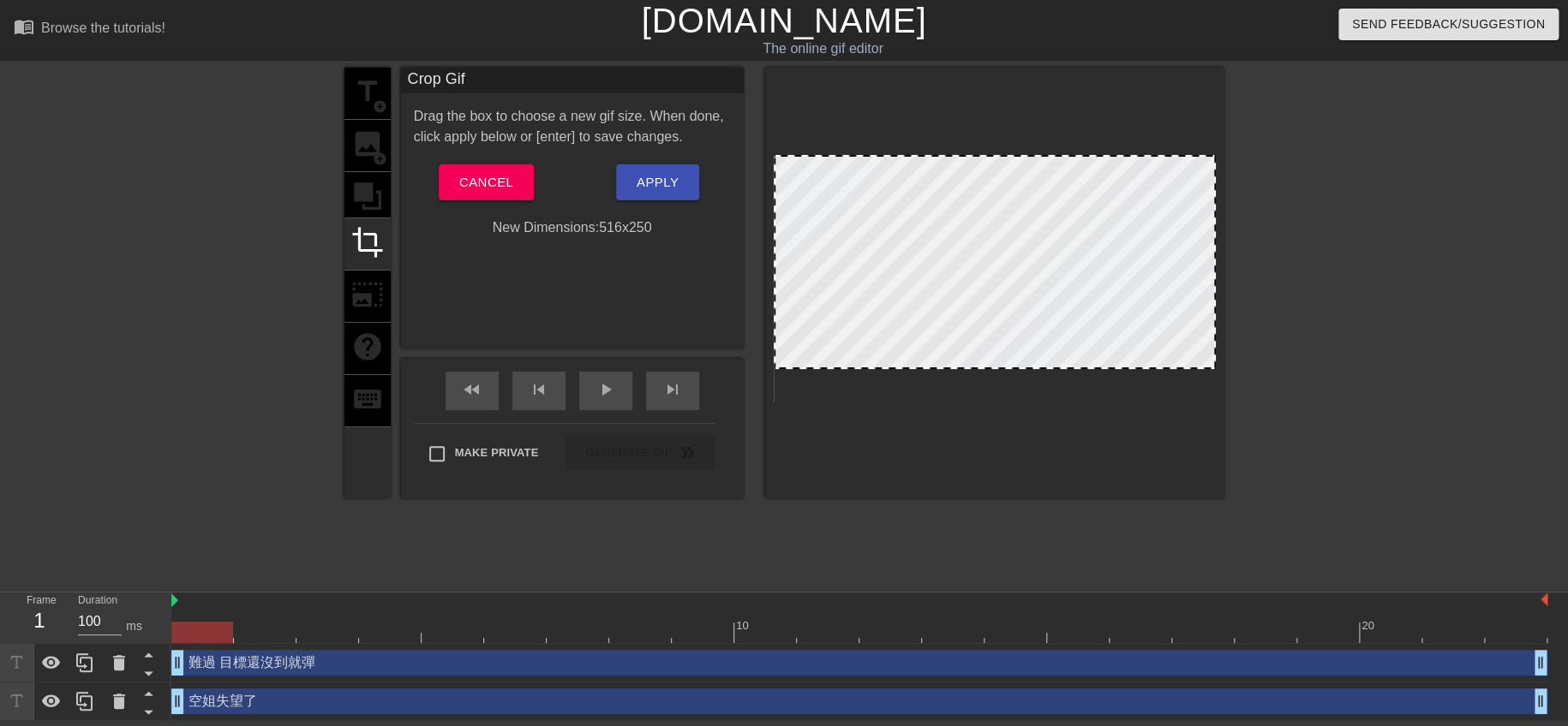
drag, startPoint x: 1019, startPoint y: 399, endPoint x: 1018, endPoint y: 365, distance: 34.0
click at [1030, 442] on div at bounding box center [994, 283] width 459 height 431
click at [649, 177] on span "Apply" at bounding box center [657, 183] width 42 height 22
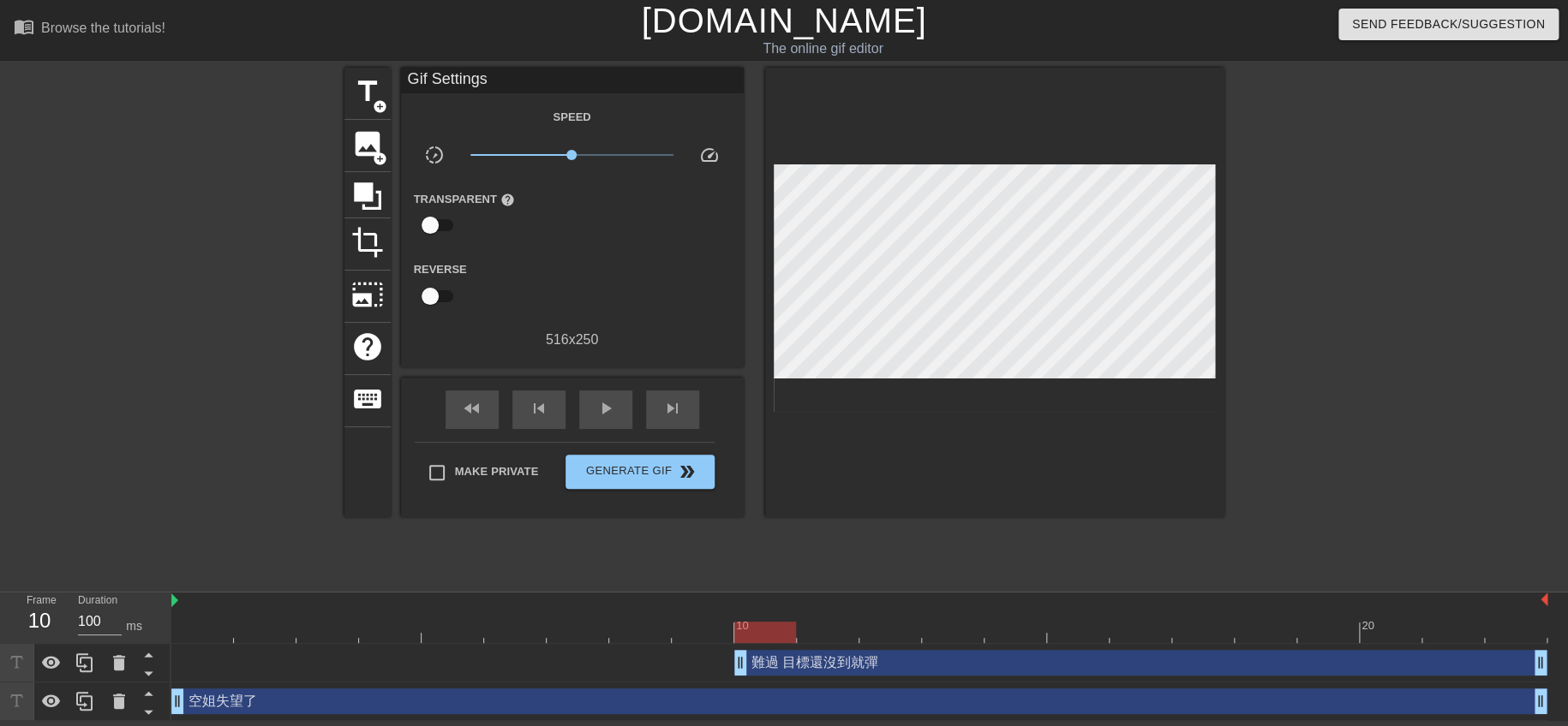
drag, startPoint x: 181, startPoint y: 659, endPoint x: 737, endPoint y: 676, distance: 556.3
click at [737, 676] on div "難過 目標還沒到就彈 drag_handle drag_handle" at bounding box center [860, 664] width 1376 height 39
drag, startPoint x: 1533, startPoint y: 711, endPoint x: 987, endPoint y: 725, distance: 546.2
click at [737, 708] on div "空姐失望了 drag_handle drag_handle" at bounding box center [860, 702] width 1376 height 26
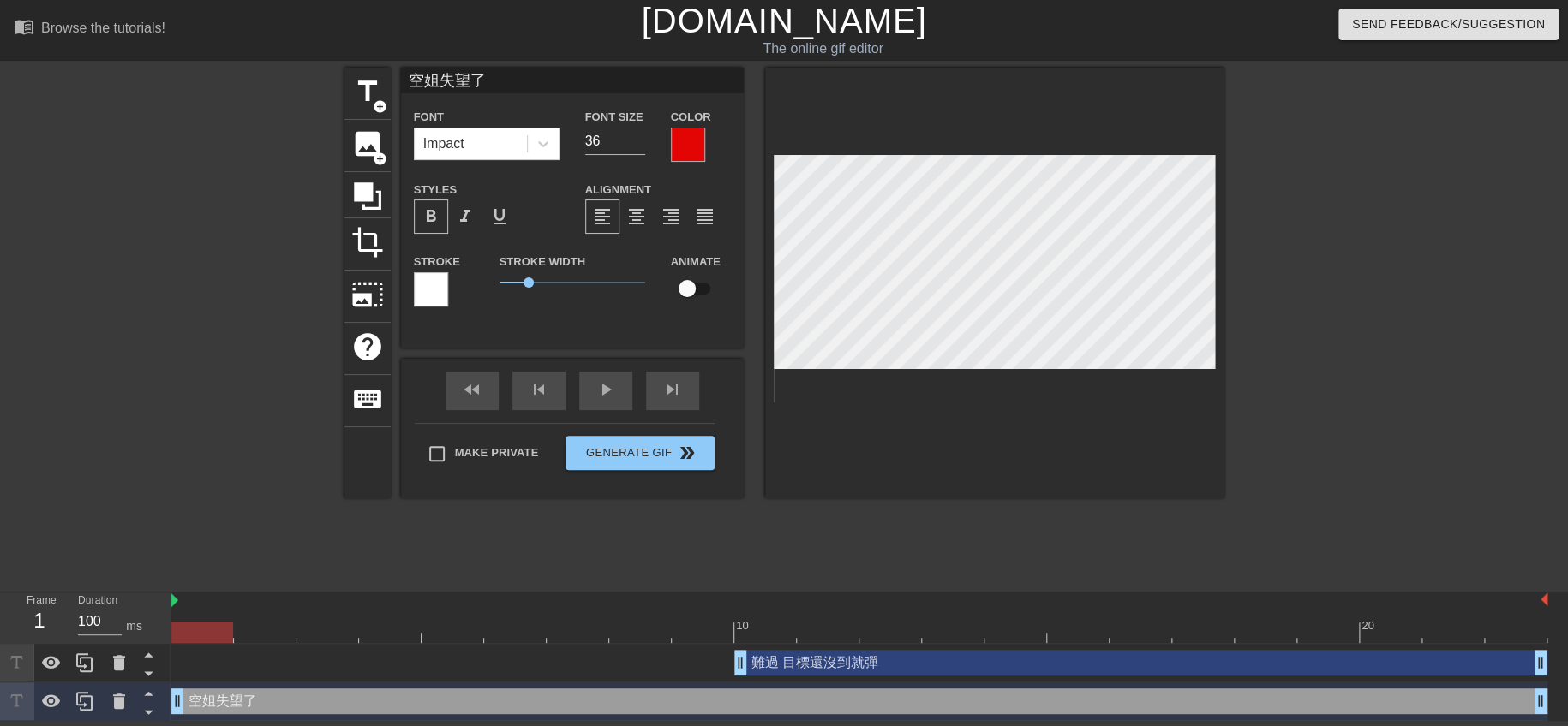
drag, startPoint x: 1524, startPoint y: 704, endPoint x: 1199, endPoint y: 719, distance: 325.3
click at [1199, 719] on div "空姐失望了 drag_handle drag_handle" at bounding box center [860, 702] width 1376 height 39
click at [1208, 714] on div "空姐失望了 drag_handle drag_handle" at bounding box center [860, 702] width 1376 height 26
click at [1214, 707] on div "空姐失望了 drag_handle drag_handle" at bounding box center [860, 702] width 1376 height 26
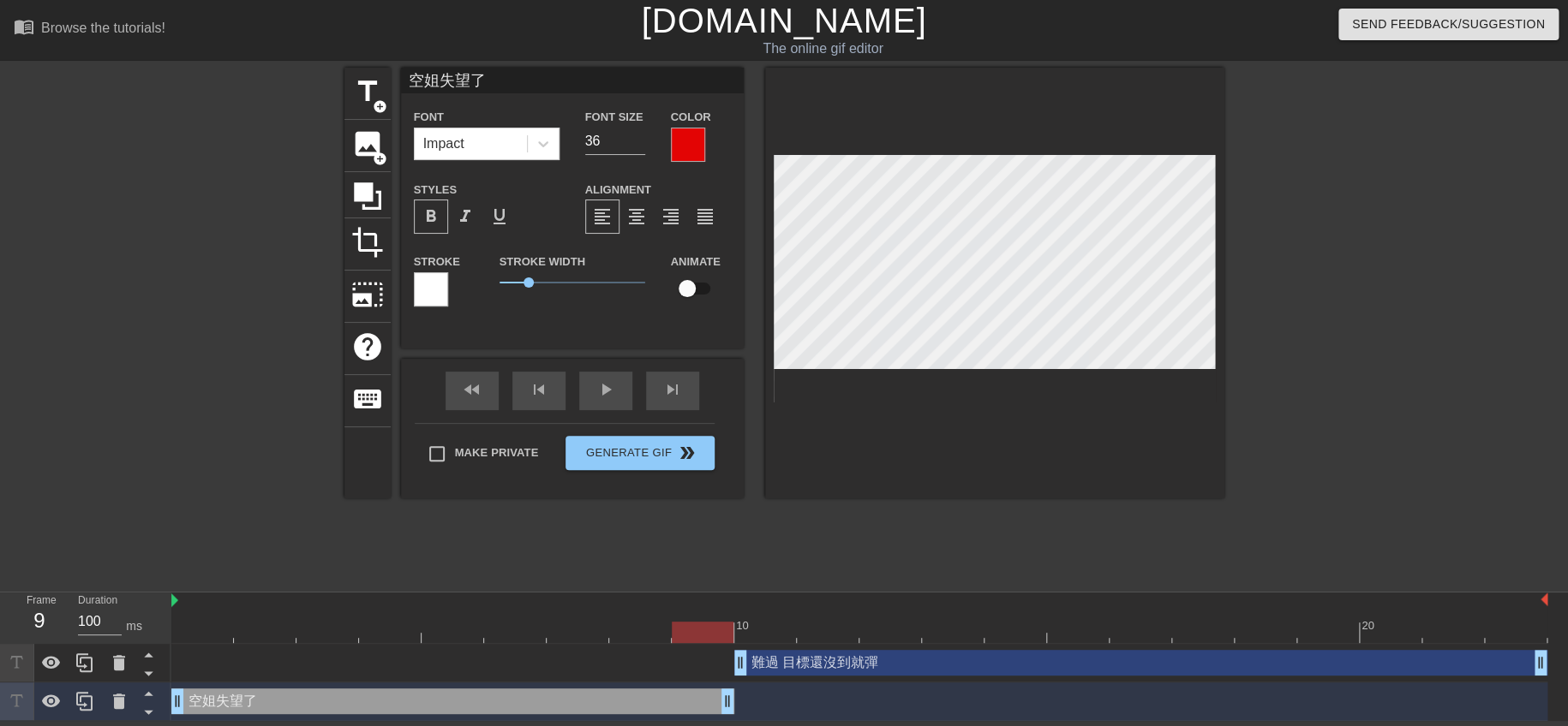
drag, startPoint x: 1539, startPoint y: 708, endPoint x: 752, endPoint y: 725, distance: 787.2
click at [752, 721] on html "menu_book Browse the tutorials! [DOMAIN_NAME] The online gif editor Send Feedba…" at bounding box center [784, 361] width 1568 height 721
click at [602, 393] on div "play_arrow" at bounding box center [606, 391] width 53 height 39
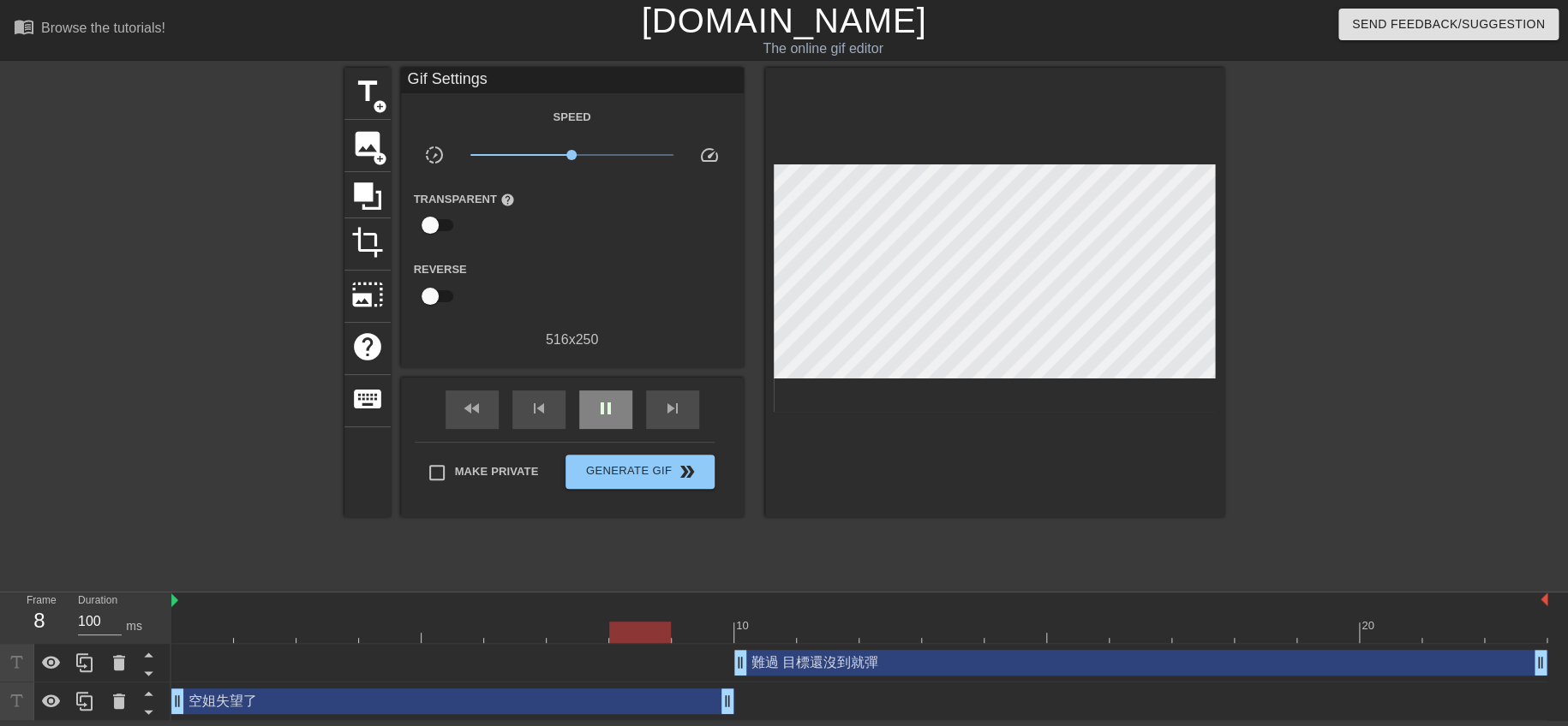
click at [601, 408] on span "pause" at bounding box center [606, 409] width 20 height 20
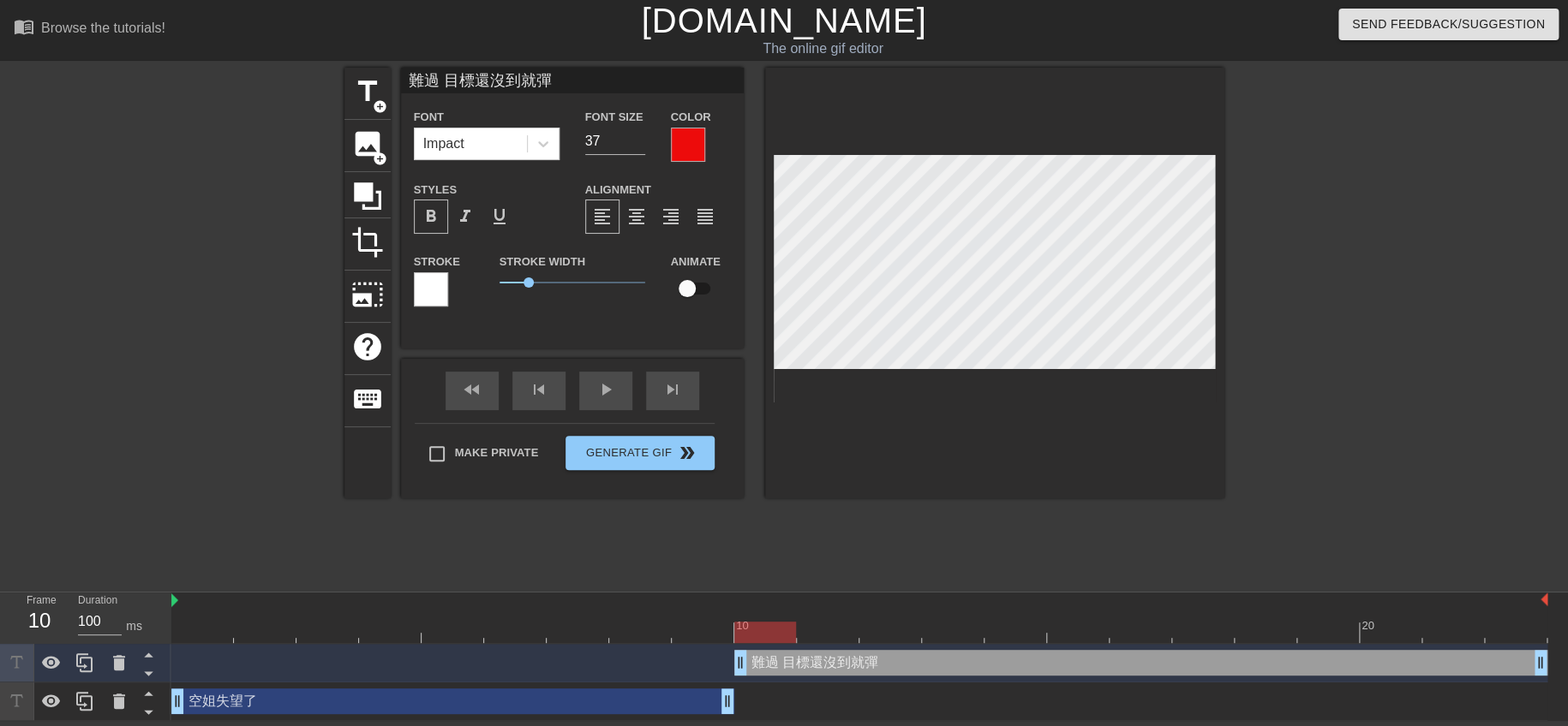
click at [661, 697] on div "空姐失望了 drag_handle drag_handle" at bounding box center [453, 702] width 563 height 26
type input "空姐失望了"
type input "36"
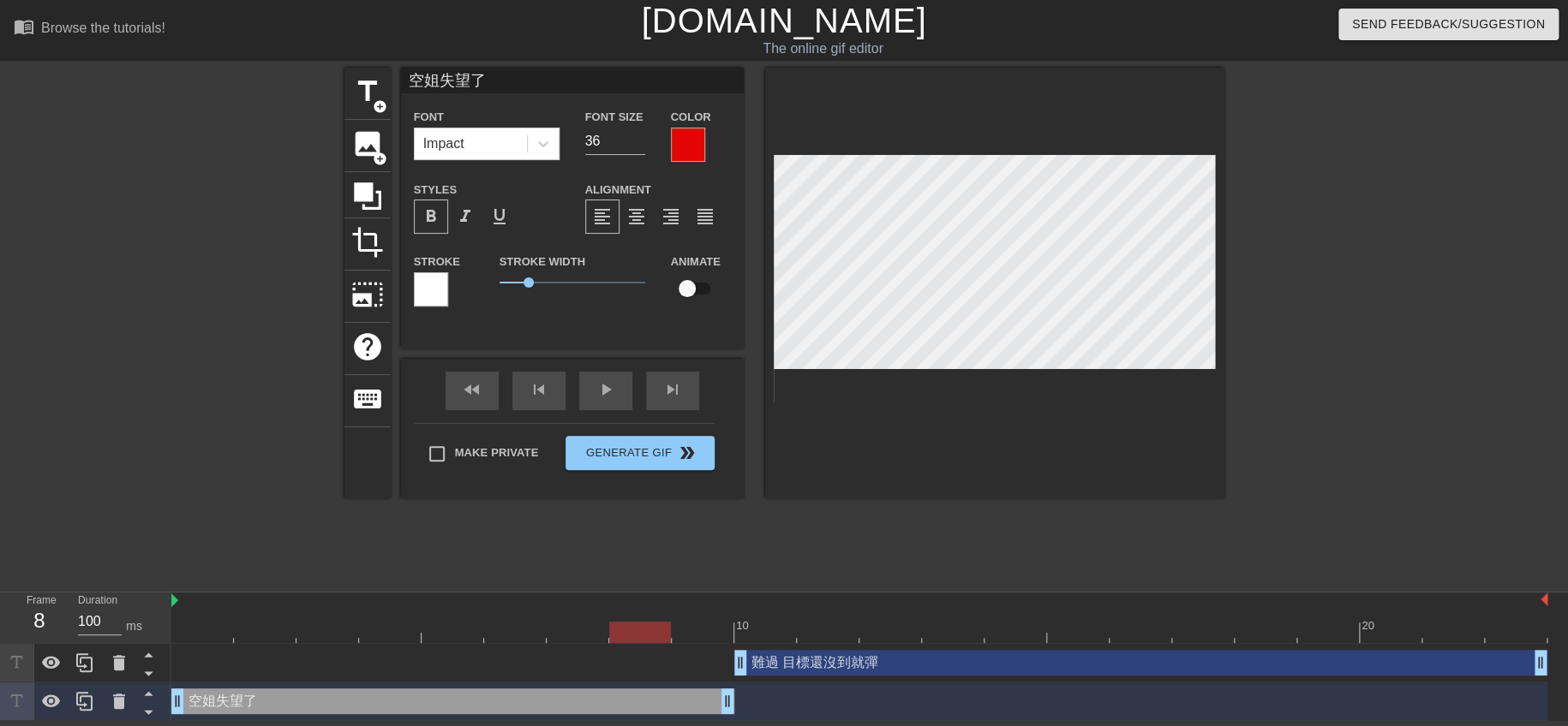
drag, startPoint x: 757, startPoint y: 631, endPoint x: 641, endPoint y: 619, distance: 116.6
click at [641, 619] on div "10 20" at bounding box center [860, 618] width 1376 height 51
drag, startPoint x: 985, startPoint y: 466, endPoint x: 985, endPoint y: 487, distance: 21.0
click at [985, 465] on div at bounding box center [994, 283] width 459 height 431
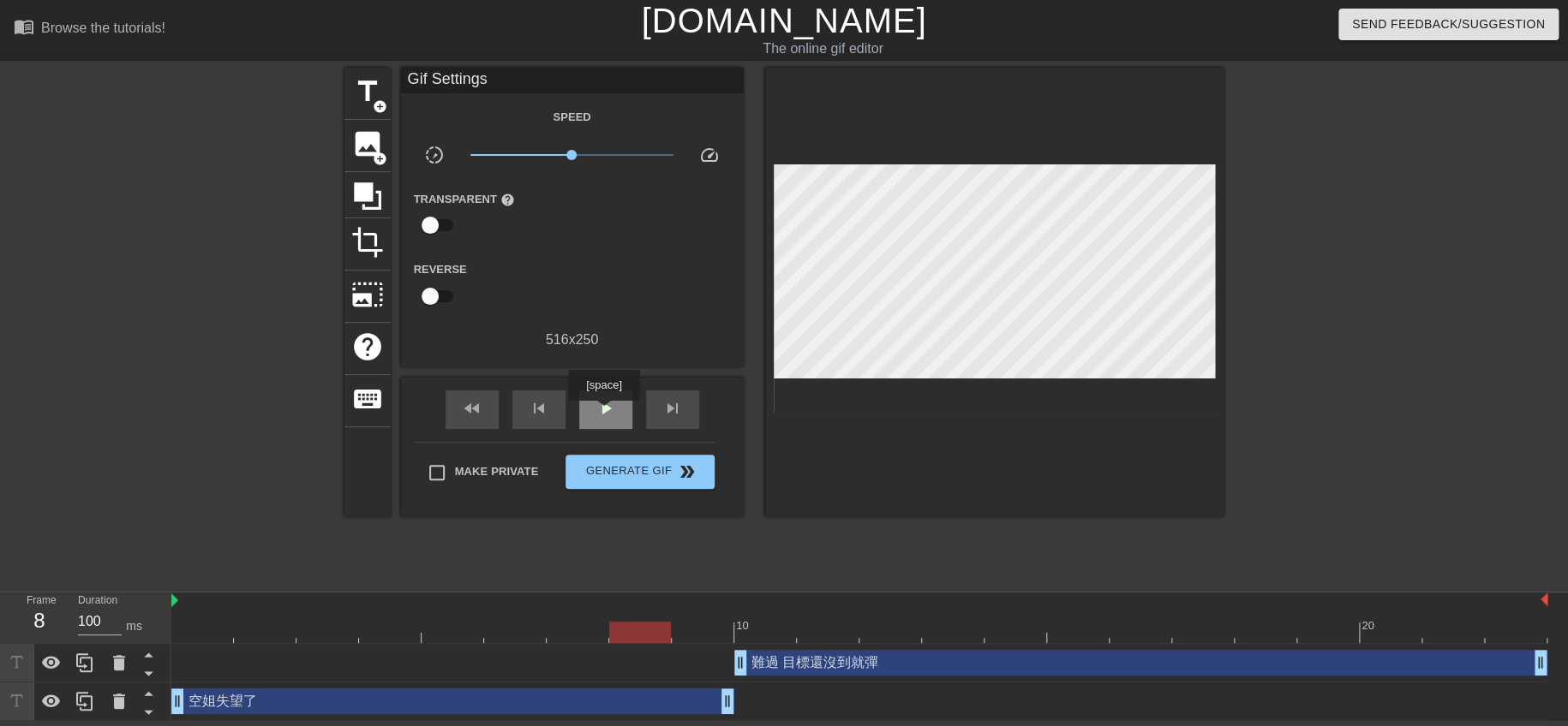
click at [603, 413] on span "play_arrow" at bounding box center [606, 409] width 20 height 20
click at [372, 238] on span "crop" at bounding box center [367, 242] width 32 height 32
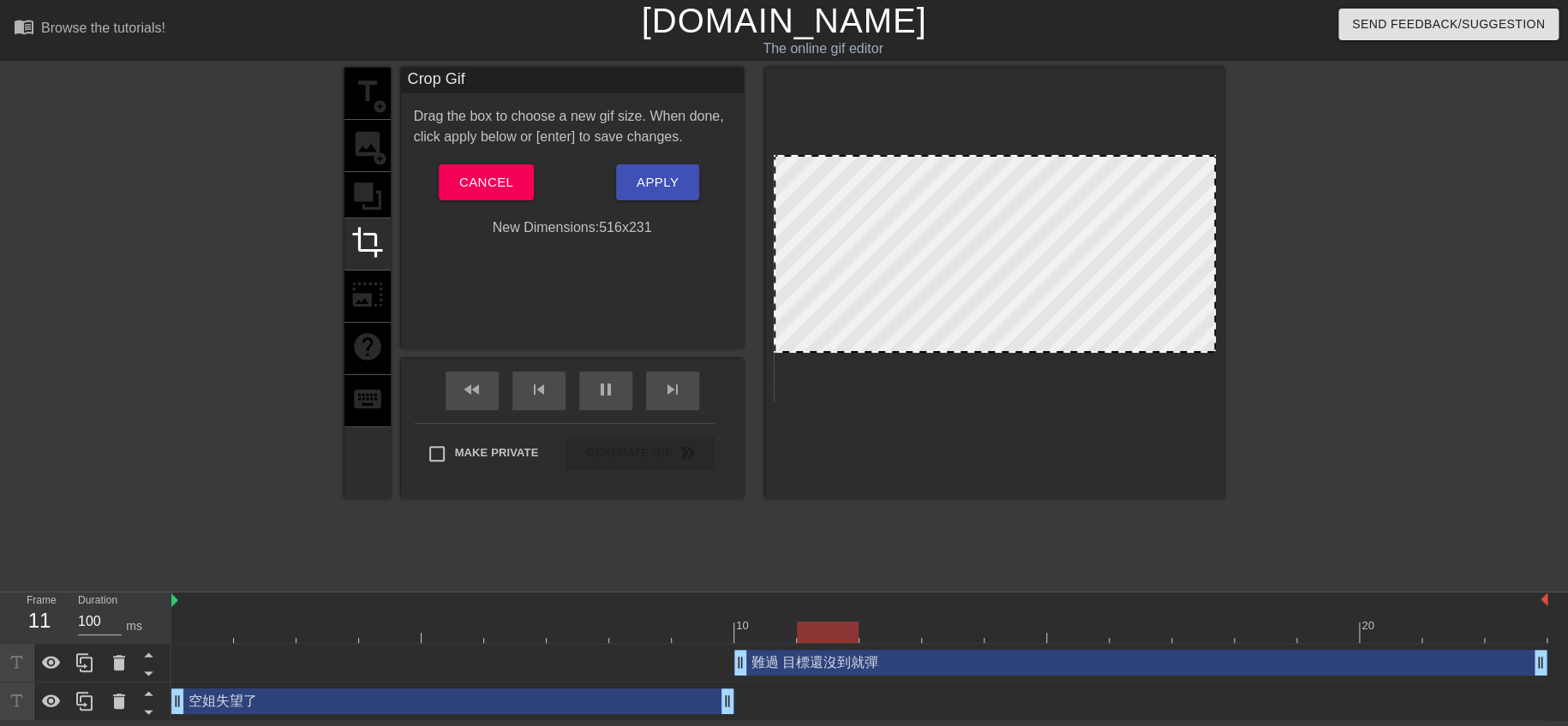
drag, startPoint x: 983, startPoint y: 366, endPoint x: 991, endPoint y: 350, distance: 17.9
click at [659, 176] on span "Apply" at bounding box center [657, 183] width 42 height 22
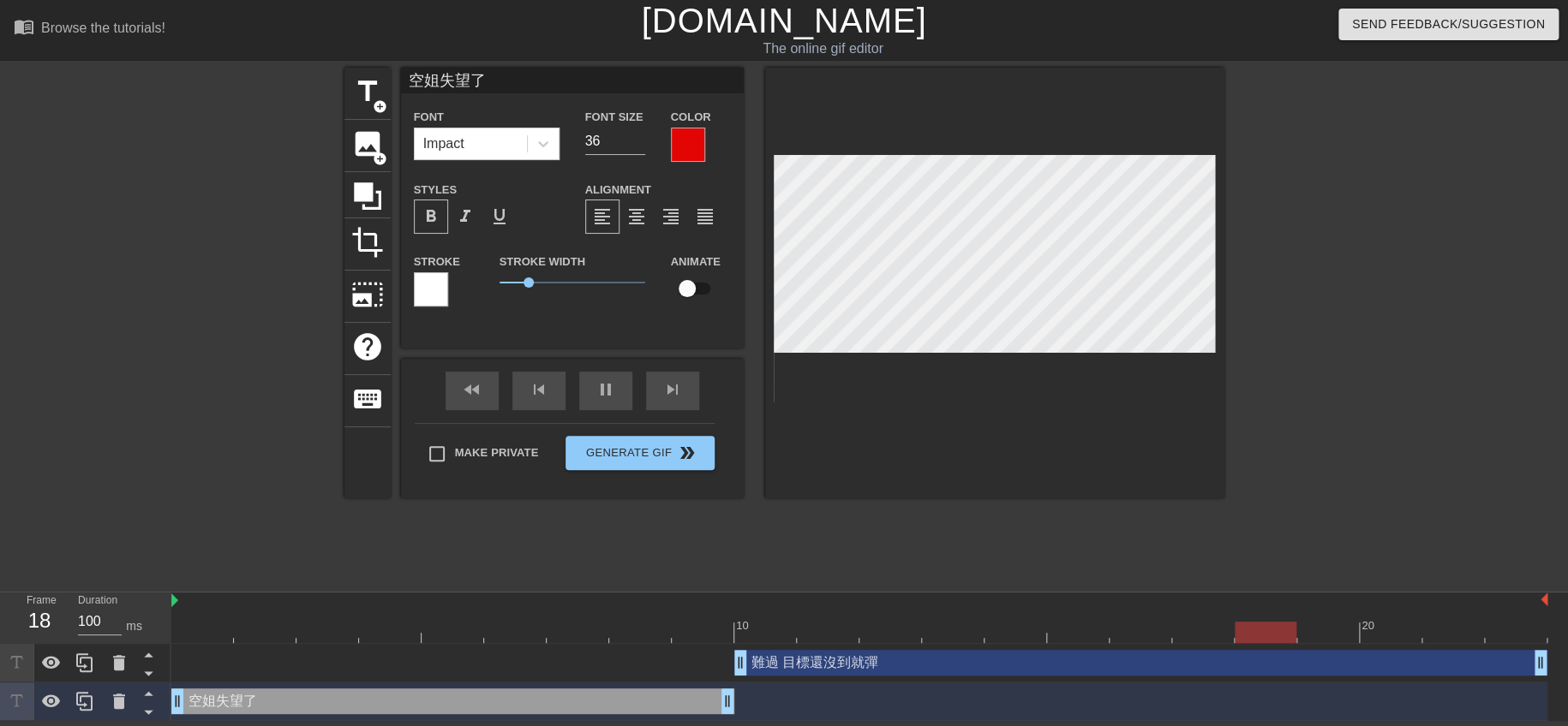
click at [958, 452] on div at bounding box center [994, 283] width 459 height 431
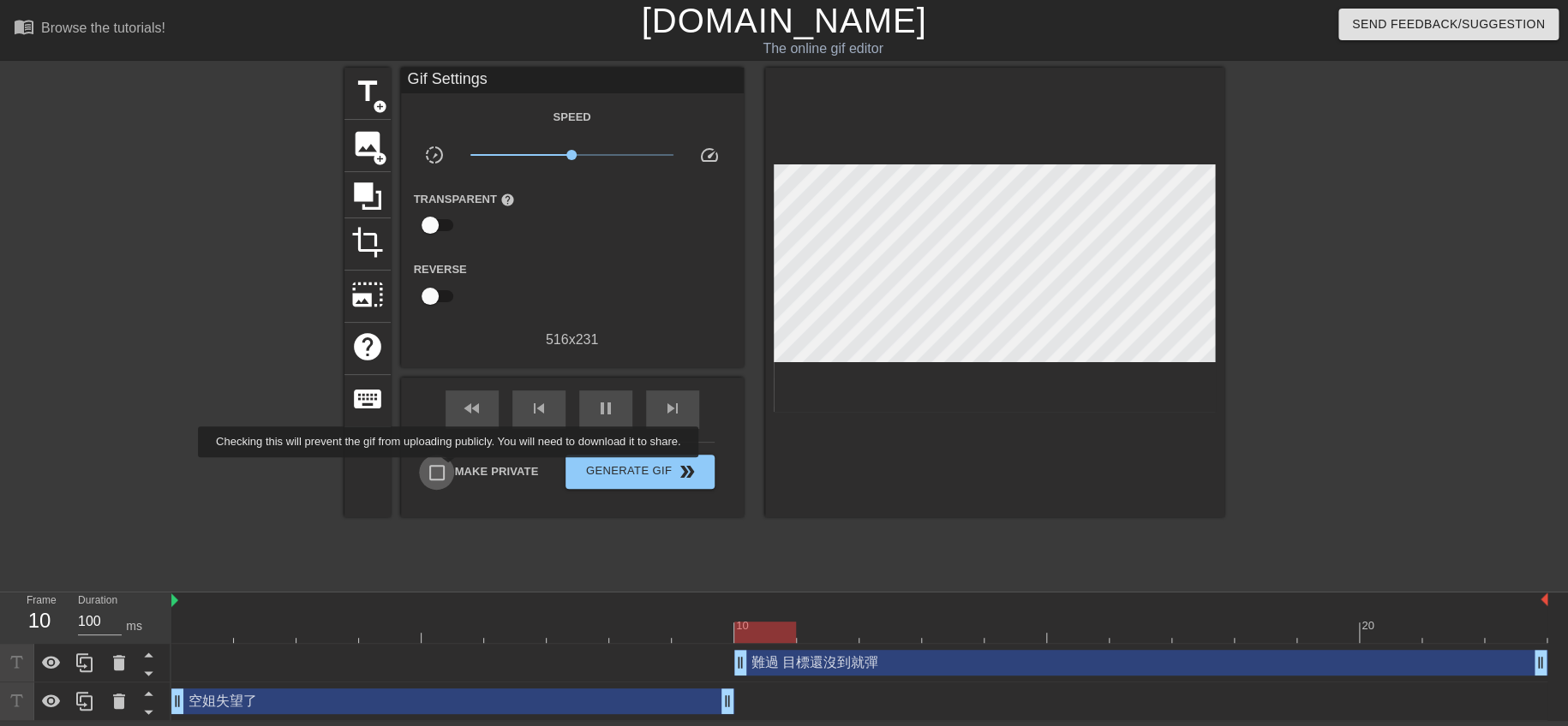
click at [452, 468] on input "Make Private" at bounding box center [437, 473] width 36 height 36
checkbox input "true"
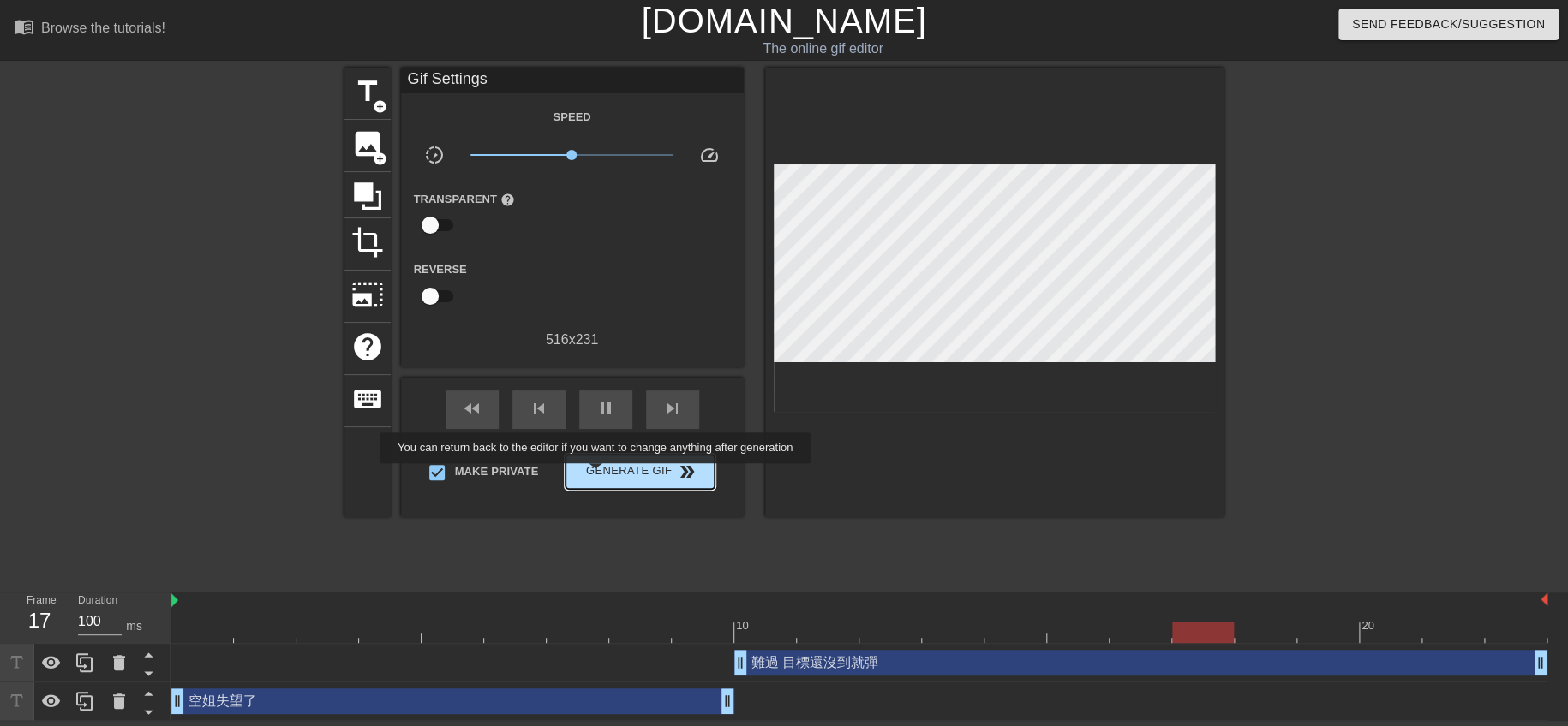
click at [620, 470] on span "Generate Gif double_arrow" at bounding box center [639, 472] width 134 height 20
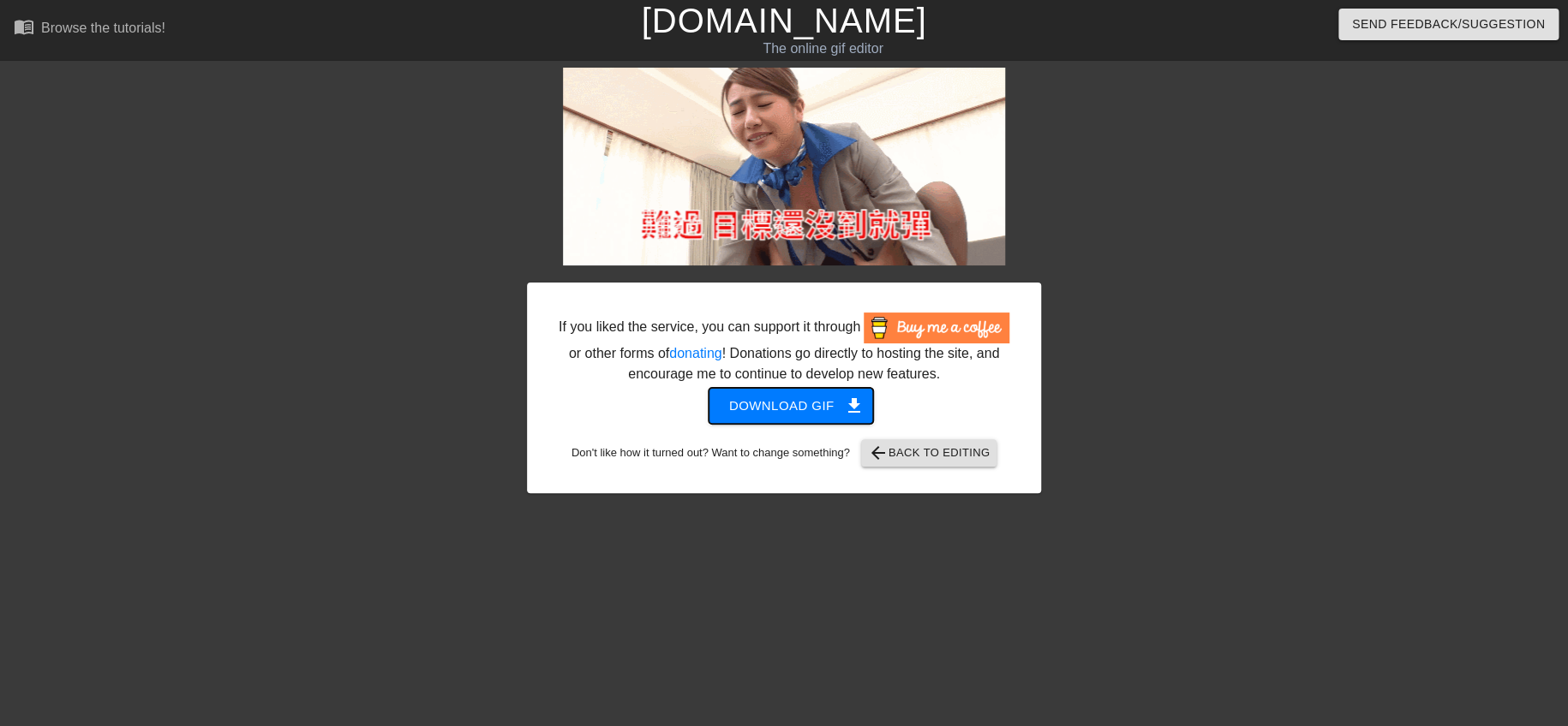
click at [824, 422] on button "Download gif get_app" at bounding box center [791, 406] width 165 height 36
